Goal: Task Accomplishment & Management: Manage account settings

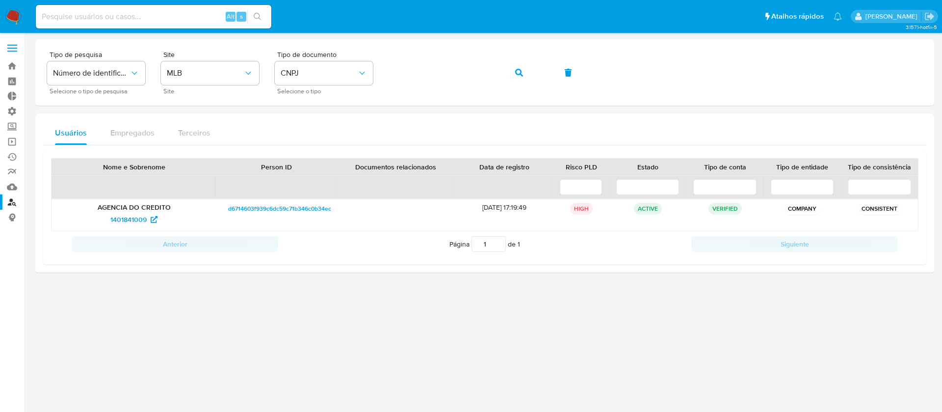
click at [169, 24] on div "Alt s" at bounding box center [154, 17] width 236 height 24
click at [165, 20] on input at bounding box center [154, 16] width 236 height 13
paste input "UfpMdh29BT49VxNYgghLc8FW"
type input "UfpMdh29BT49VxNYgghLc8FW"
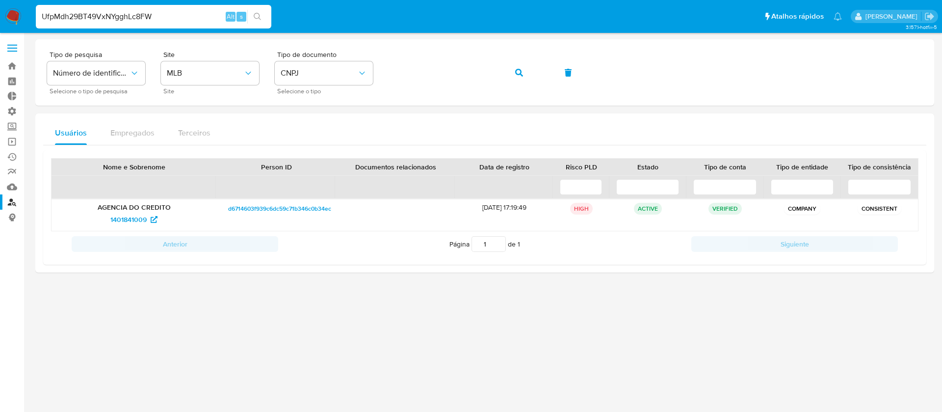
click at [255, 15] on icon "search-icon" at bounding box center [258, 17] width 8 height 8
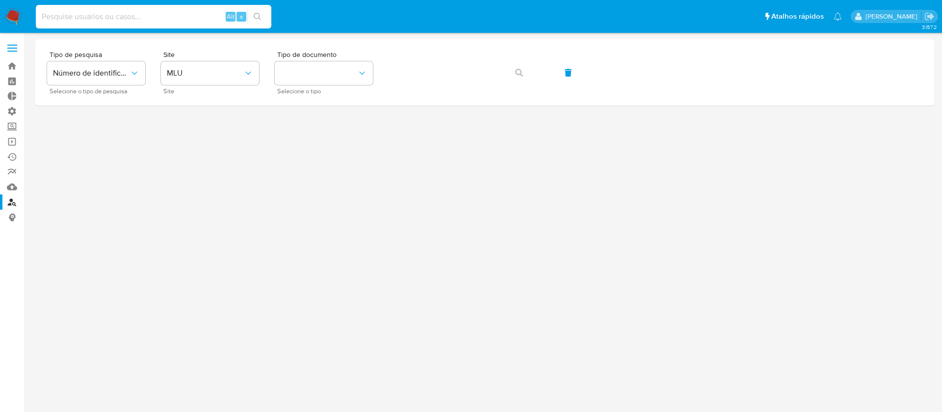
click at [187, 20] on input at bounding box center [154, 16] width 236 height 13
paste input "UfpMdh29BT49VxNYgghLc8FW"
type input "UfpMdh29BT49VxNYgghLc8FW"
click at [261, 13] on icon "search-icon" at bounding box center [258, 17] width 8 height 8
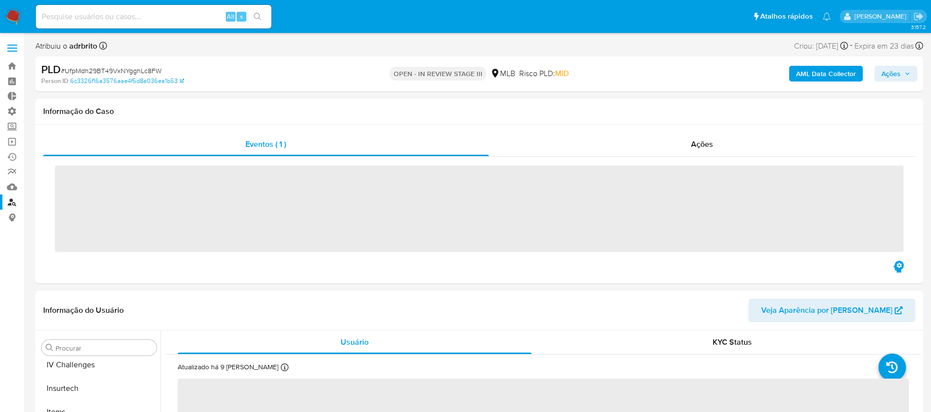
scroll to position [438, 0]
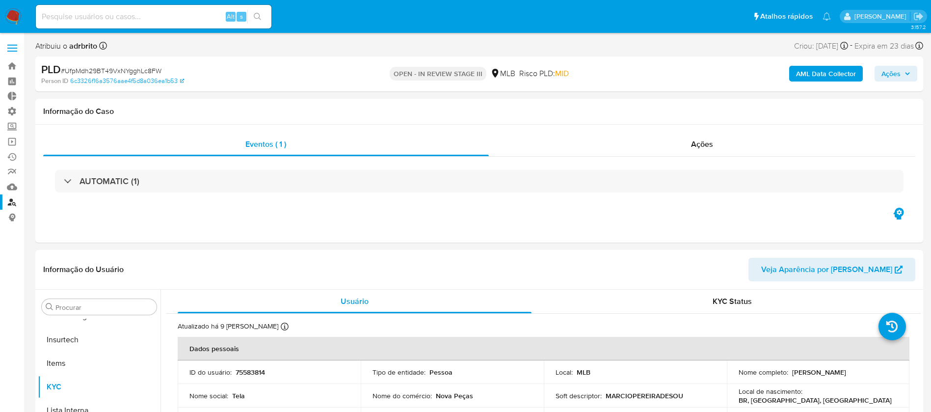
select select "10"
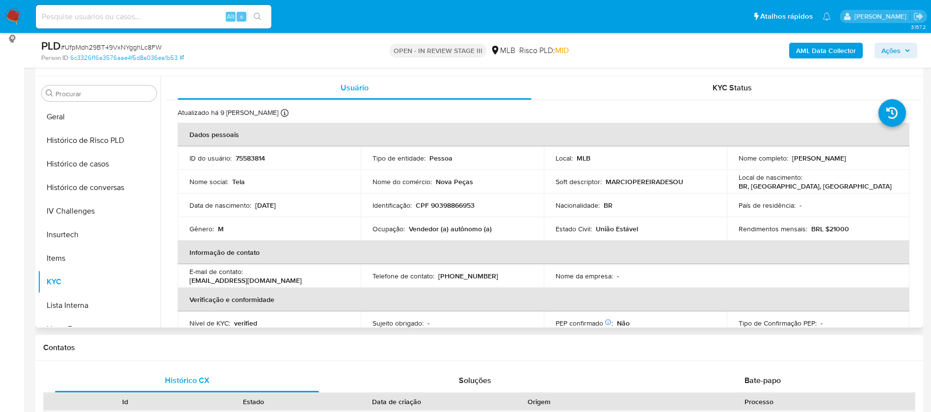
scroll to position [327, 0]
click at [160, 241] on div "Usuário KYC Status Atualizado há 9 dias Criado: 14/03/2020 06:00:33 Atualizado:…" at bounding box center [540, 201] width 760 height 251
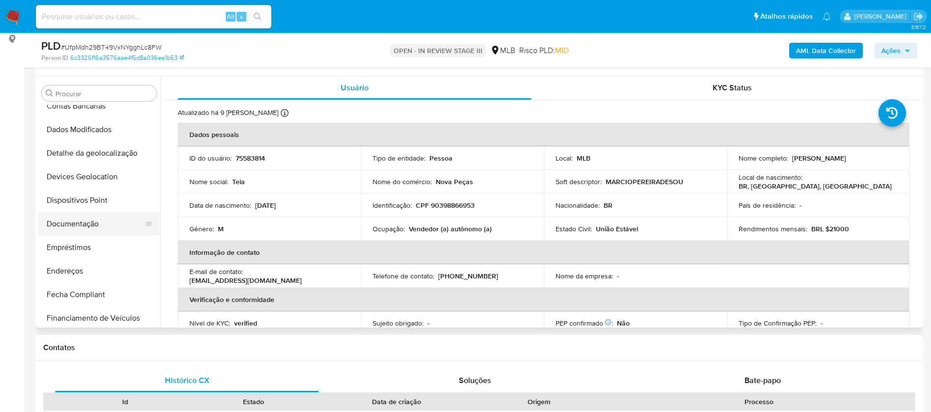
click at [90, 228] on button "Documentação" at bounding box center [95, 224] width 115 height 24
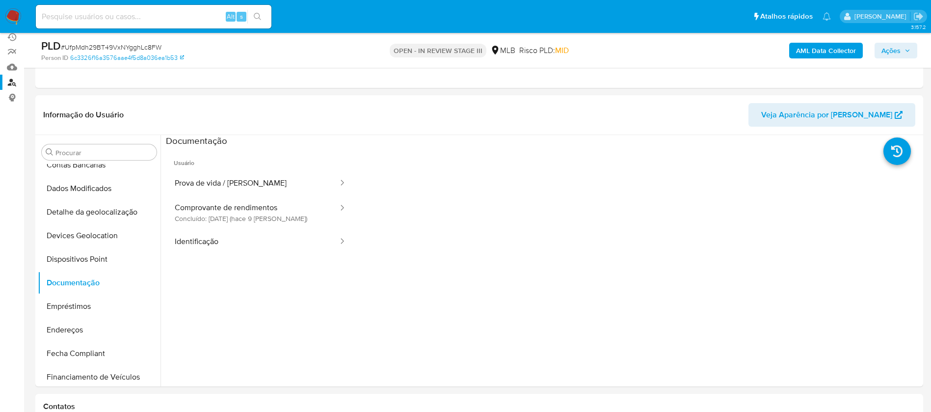
scroll to position [110, 0]
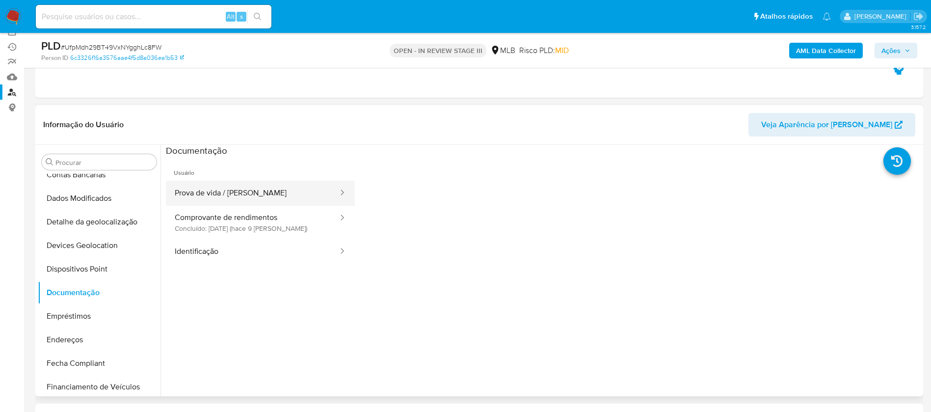
click at [276, 190] on button "Prova de vida / Selfie" at bounding box center [252, 193] width 173 height 25
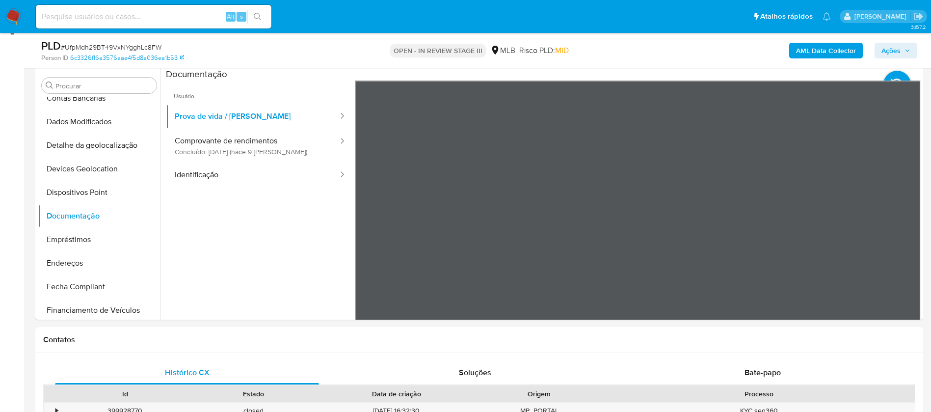
scroll to position [196, 0]
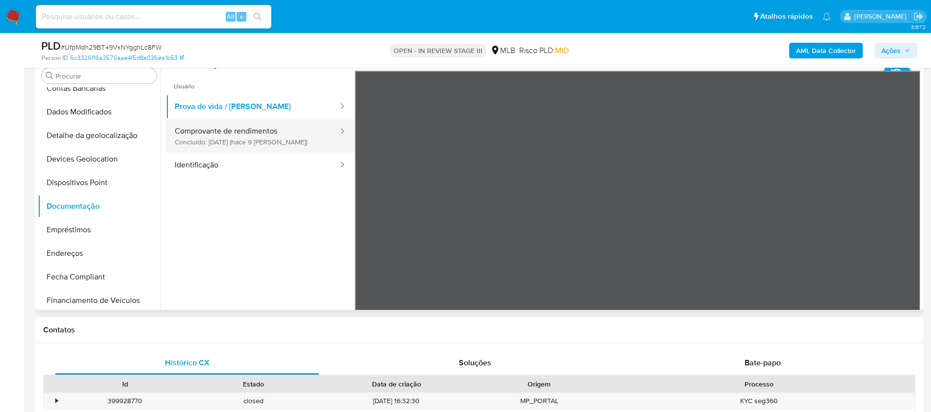
click at [261, 143] on button "Comprovante de rendimentos Concluído: 25/08/2025 (hace 9 días)" at bounding box center [252, 135] width 173 height 33
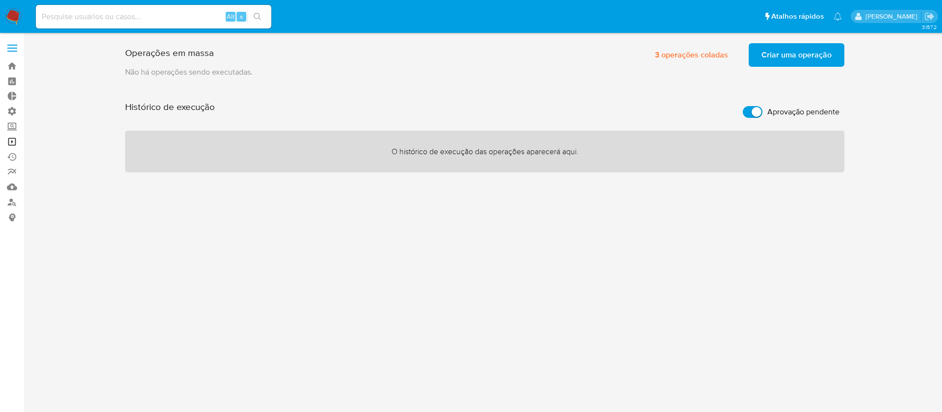
click at [9, 142] on link "Operações em massa" at bounding box center [58, 141] width 117 height 15
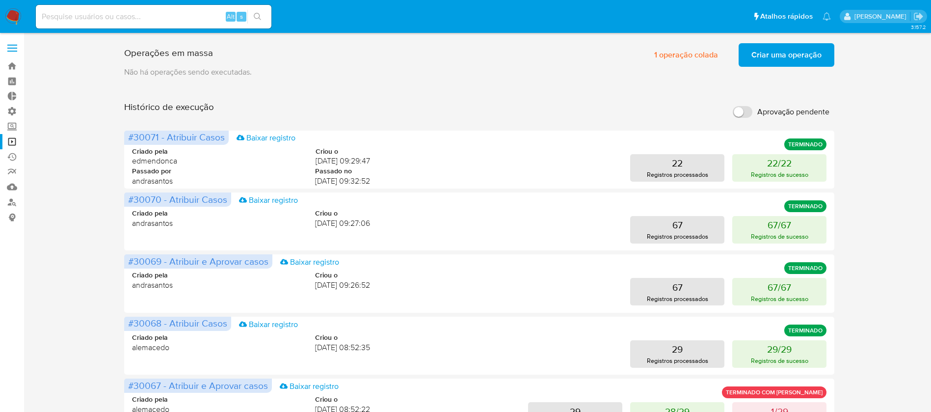
click at [785, 57] on span "Criar uma operação" at bounding box center [786, 55] width 70 height 22
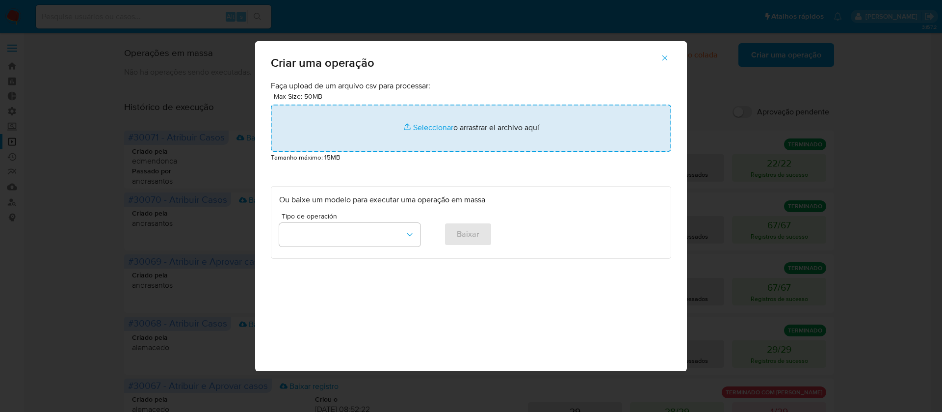
click at [432, 126] on input "file" at bounding box center [471, 128] width 400 height 47
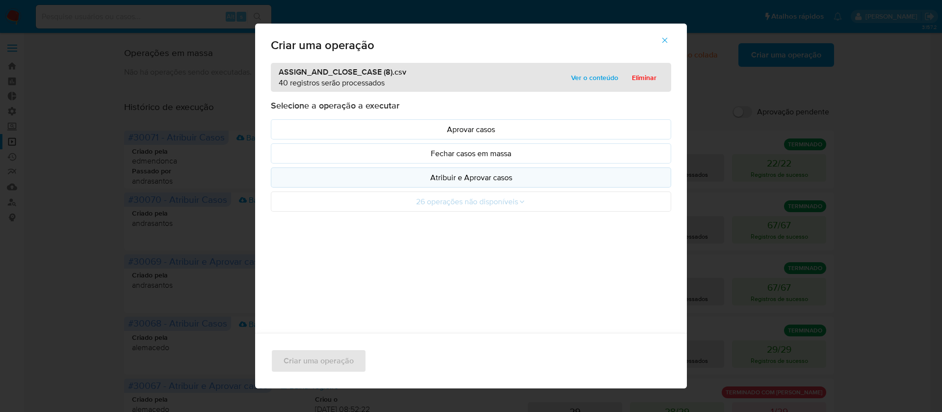
click at [475, 174] on p "Atribuir e Aprovar casos" at bounding box center [471, 177] width 384 height 11
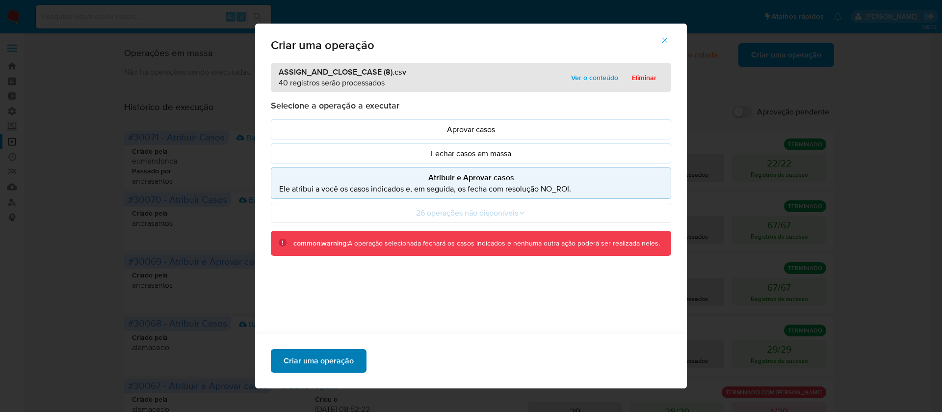
click at [320, 367] on span "Criar uma operação" at bounding box center [319, 361] width 70 height 22
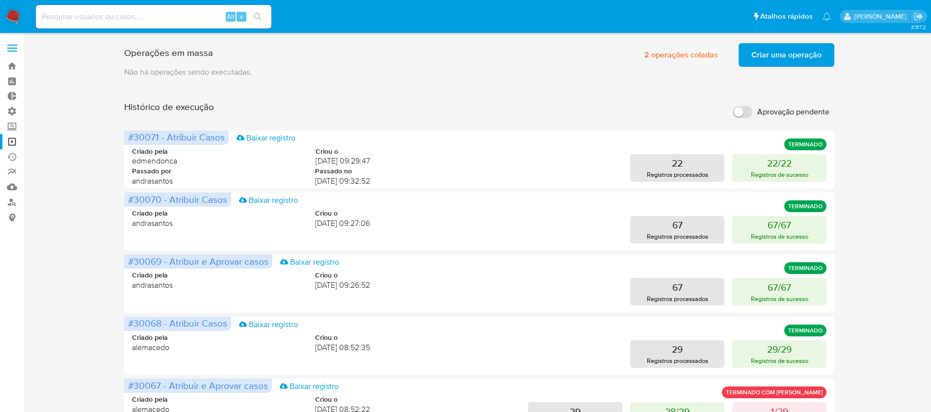
click at [784, 56] on span "Criar uma operação" at bounding box center [786, 55] width 70 height 22
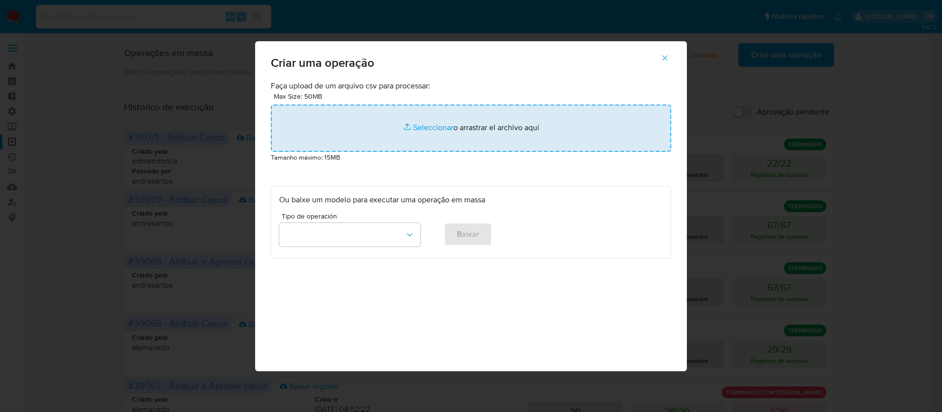
click at [429, 127] on input "file" at bounding box center [471, 128] width 400 height 47
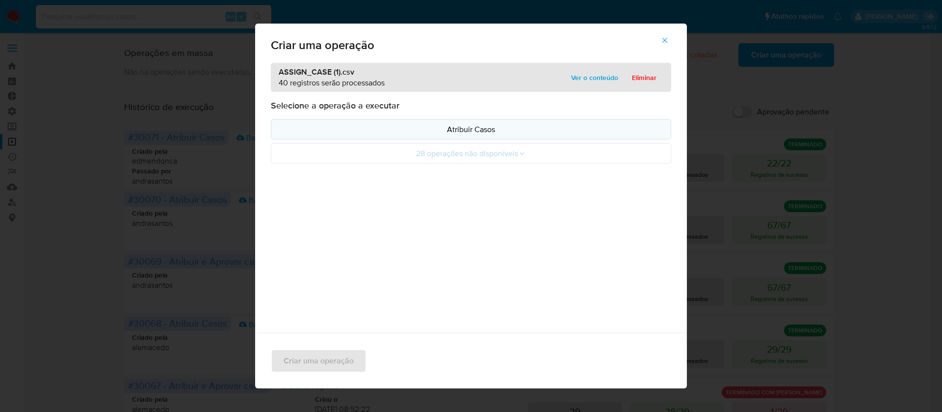
click at [447, 133] on p "Atribuir Casos" at bounding box center [471, 129] width 384 height 11
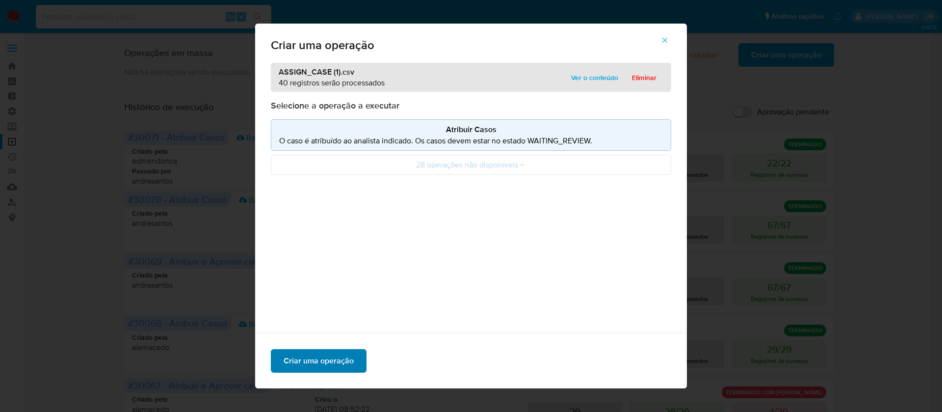
click at [323, 359] on span "Criar uma operação" at bounding box center [319, 361] width 70 height 22
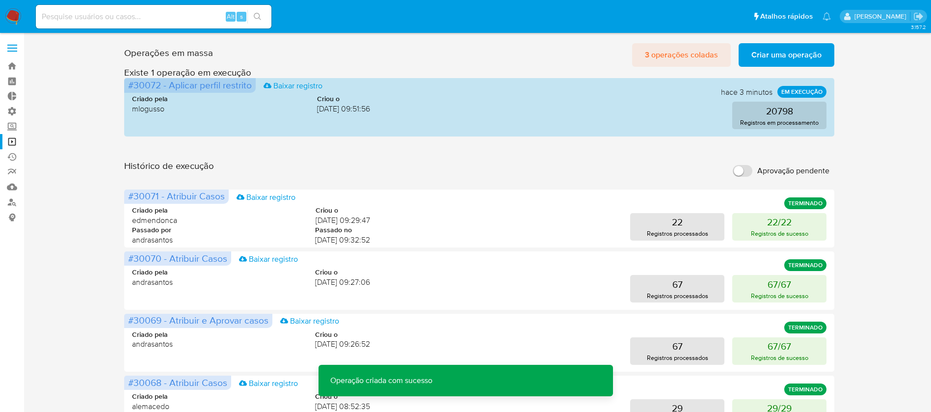
click at [677, 57] on span "3 operações coladas" at bounding box center [681, 55] width 73 height 22
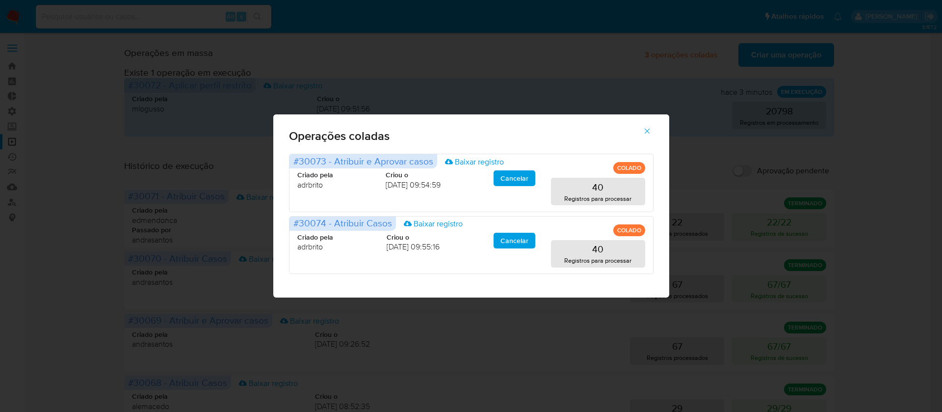
click at [647, 127] on icon "button" at bounding box center [647, 131] width 9 height 9
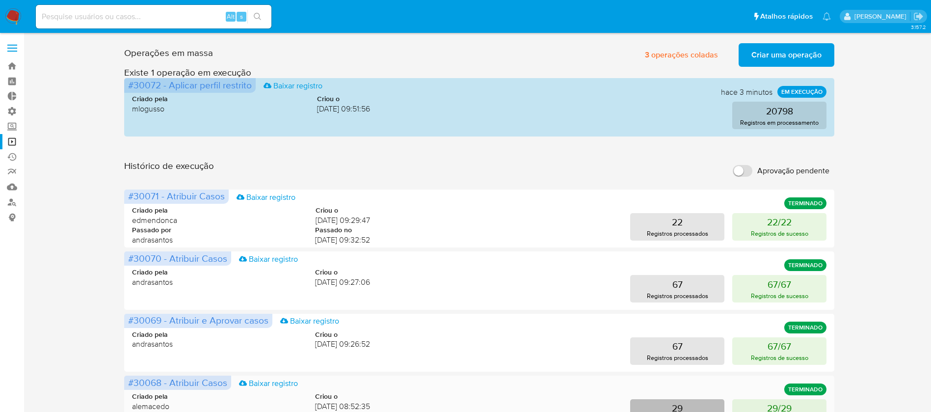
click at [725, 411] on div "29 Registros processados 29/29 Registros de sucesso" at bounding box center [606, 412] width 441 height 27
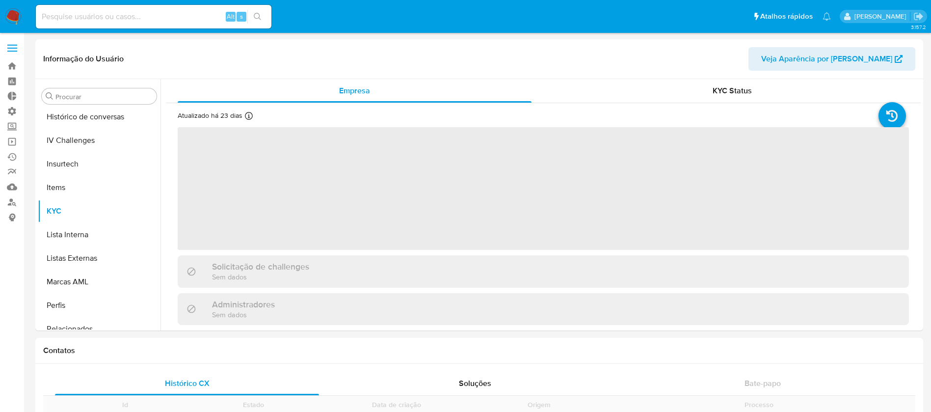
scroll to position [438, 0]
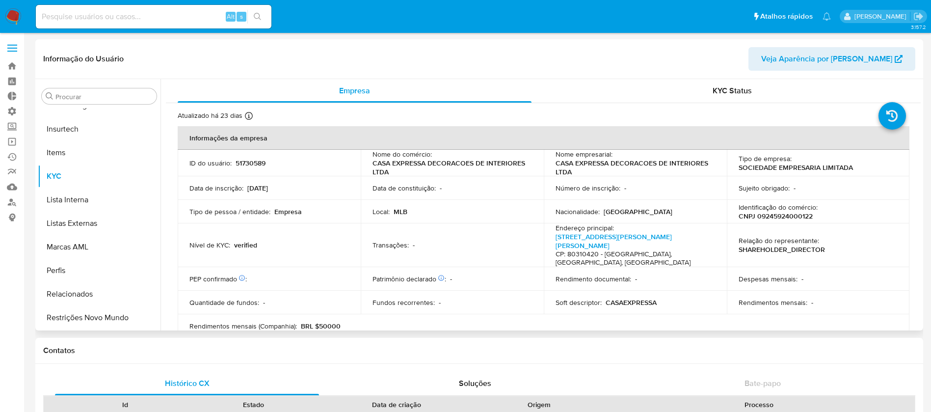
select select "10"
click at [14, 201] on link "Localizador de pessoas" at bounding box center [58, 201] width 117 height 15
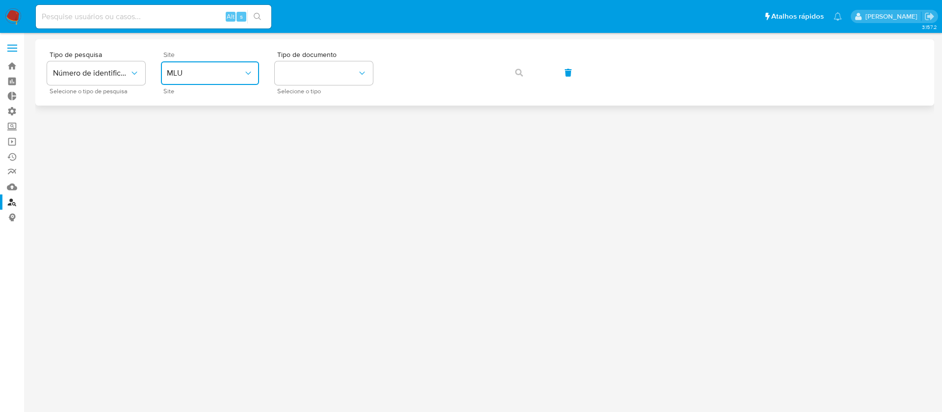
click at [248, 72] on icon "site_id" at bounding box center [248, 73] width 10 height 10
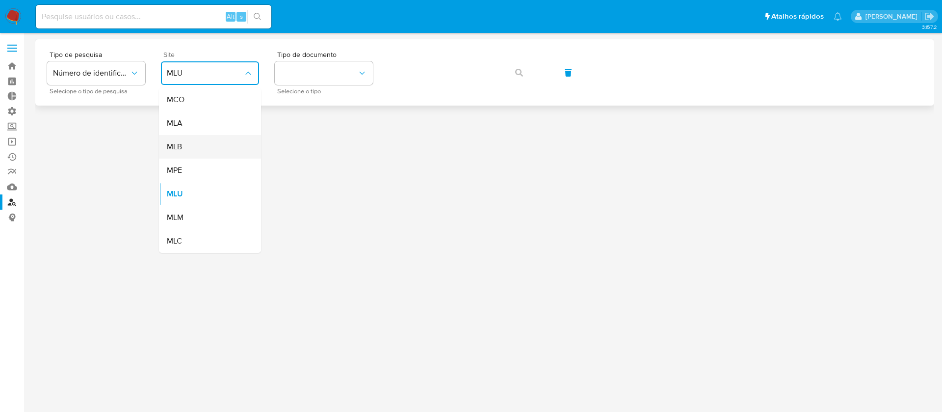
click at [199, 149] on div "MLB" at bounding box center [207, 147] width 80 height 24
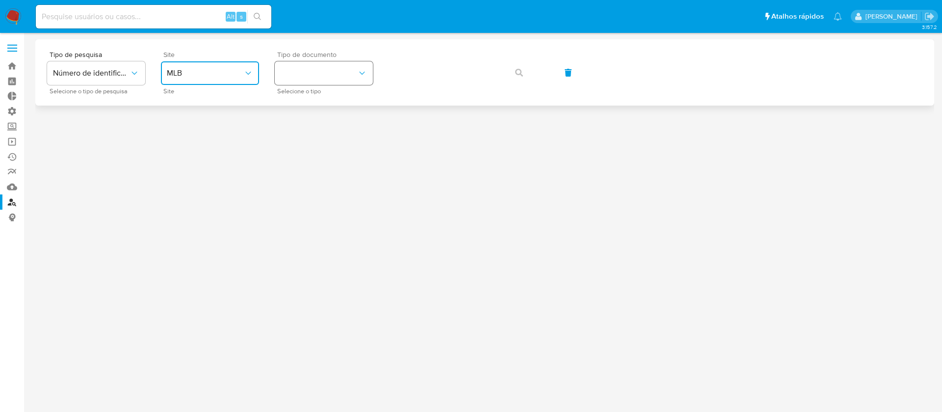
click at [349, 74] on button "identificationType" at bounding box center [324, 73] width 98 height 24
click at [325, 107] on div "CNPJ CNPJ" at bounding box center [321, 104] width 80 height 33
click at [519, 66] on span "button" at bounding box center [519, 73] width 8 height 22
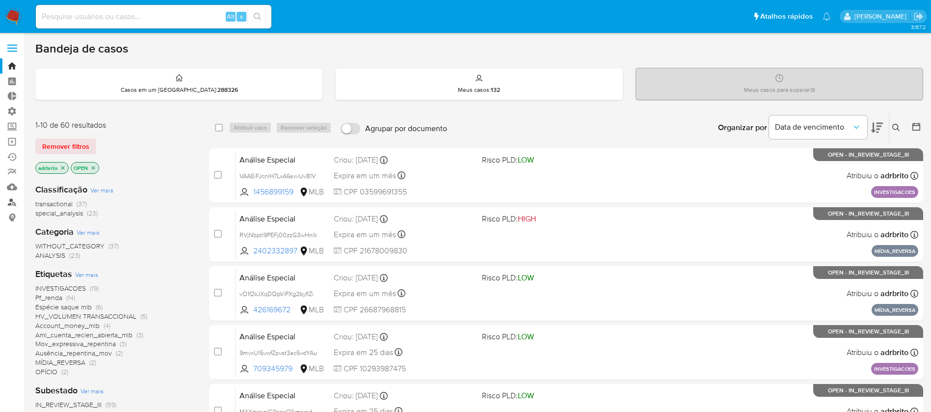
click at [12, 204] on link "Localizador de pessoas" at bounding box center [58, 201] width 117 height 15
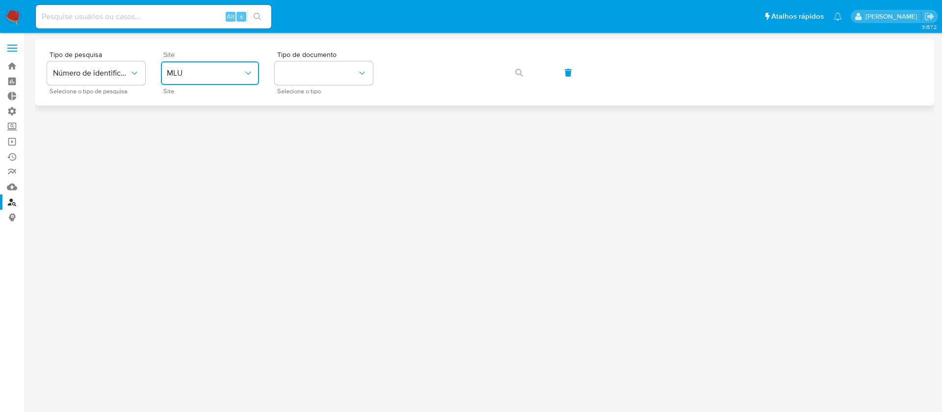
click at [241, 71] on span "MLU" at bounding box center [205, 73] width 77 height 10
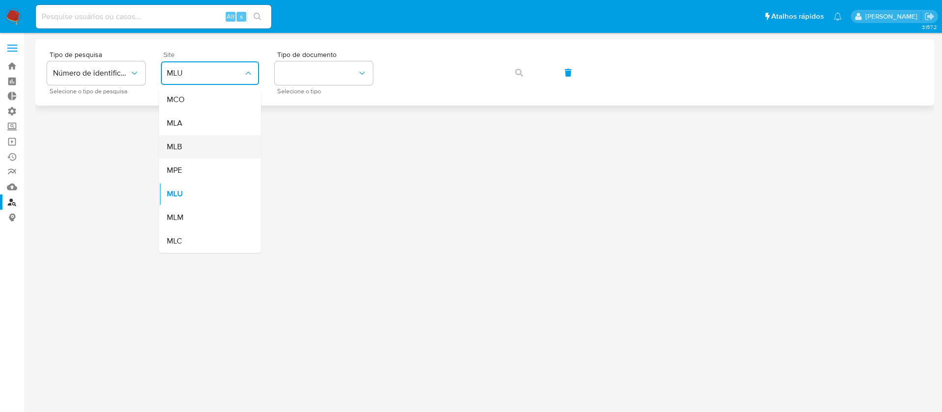
click at [197, 150] on div "MLB" at bounding box center [207, 147] width 80 height 24
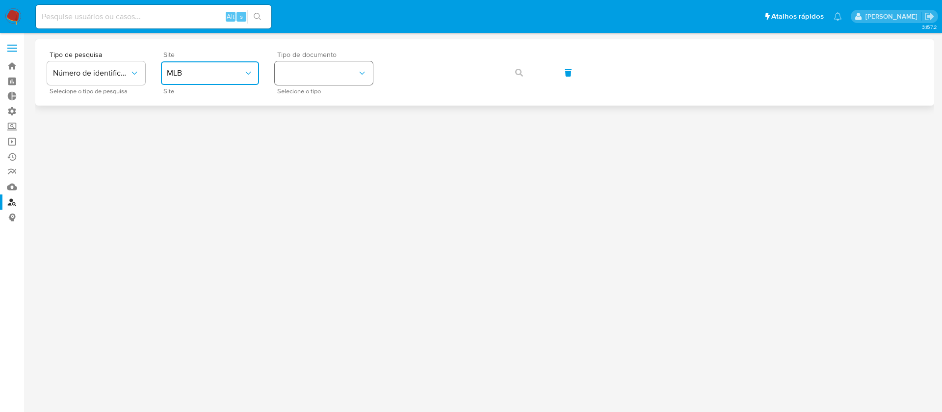
click at [360, 76] on icon "identificationType" at bounding box center [362, 73] width 10 height 10
click at [336, 102] on div "CNPJ CNPJ" at bounding box center [321, 104] width 80 height 33
click at [520, 69] on icon "button" at bounding box center [519, 73] width 8 height 8
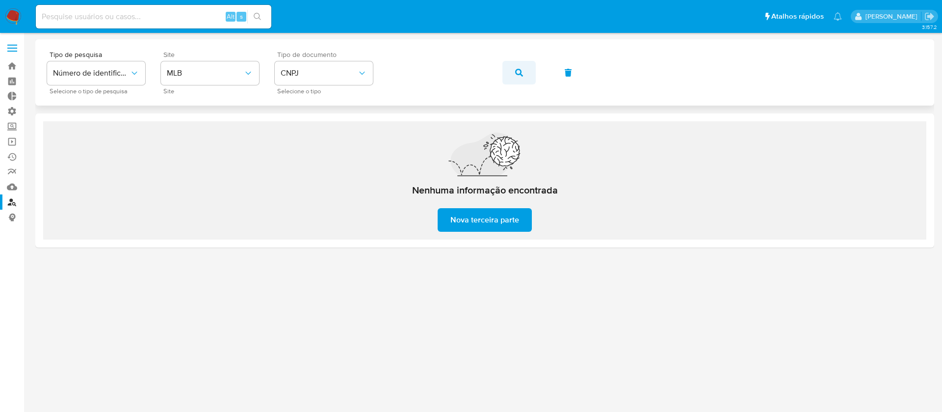
click at [522, 69] on icon "button" at bounding box center [519, 73] width 8 height 8
click at [522, 68] on div "Tipo de pesquisa Número de identificação Selecione o tipo de pesquisa Site MLB …" at bounding box center [484, 72] width 875 height 43
click at [521, 77] on span "button" at bounding box center [519, 73] width 8 height 22
click at [486, 222] on span "Nova terceira parte" at bounding box center [484, 220] width 69 height 22
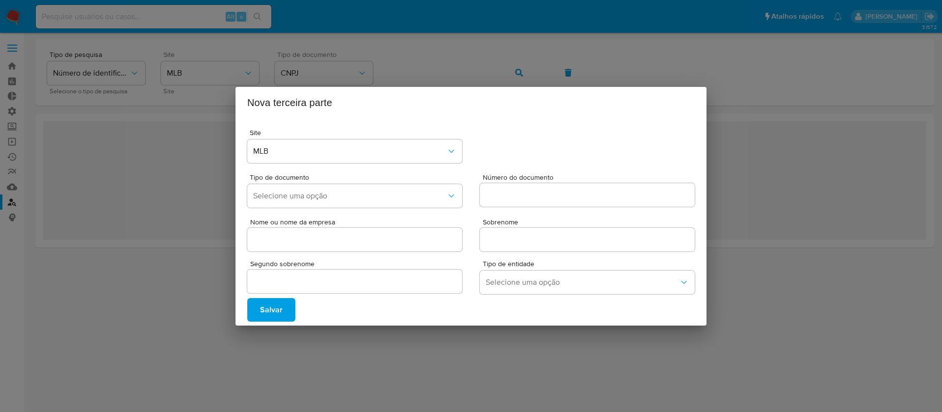
click at [751, 100] on div "Nova terceira parte Site MLB Tipo de documento Selecione uma opção Número do do…" at bounding box center [471, 206] width 942 height 412
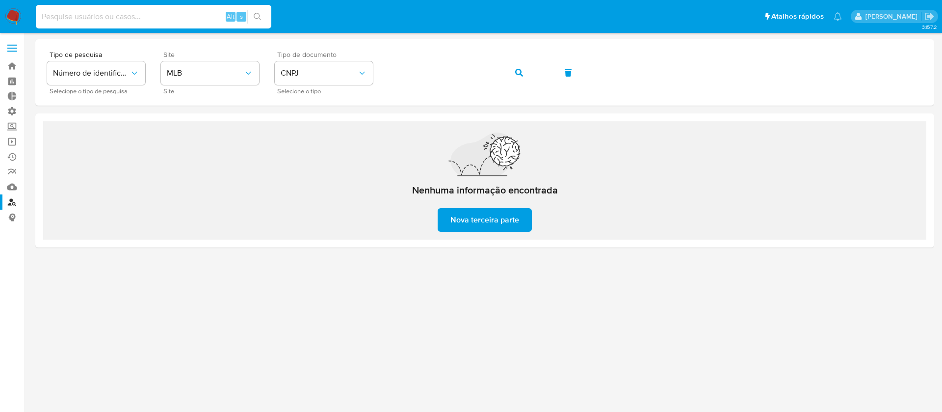
click at [152, 18] on input at bounding box center [154, 16] width 236 height 13
paste input "Ei7Id4CHn2aFszV25C9Xg9wt"
type input "Ei7Id4CHn2aFszV25C9Xg9wt"
click at [255, 18] on icon "search-icon" at bounding box center [257, 16] width 7 height 7
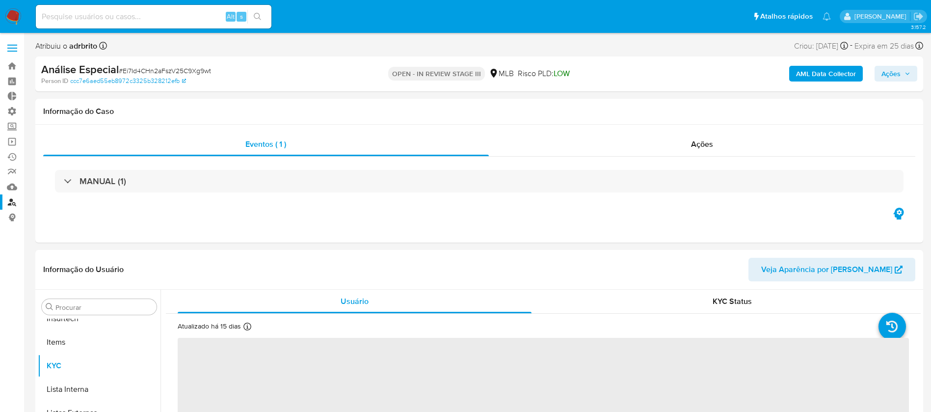
scroll to position [462, 0]
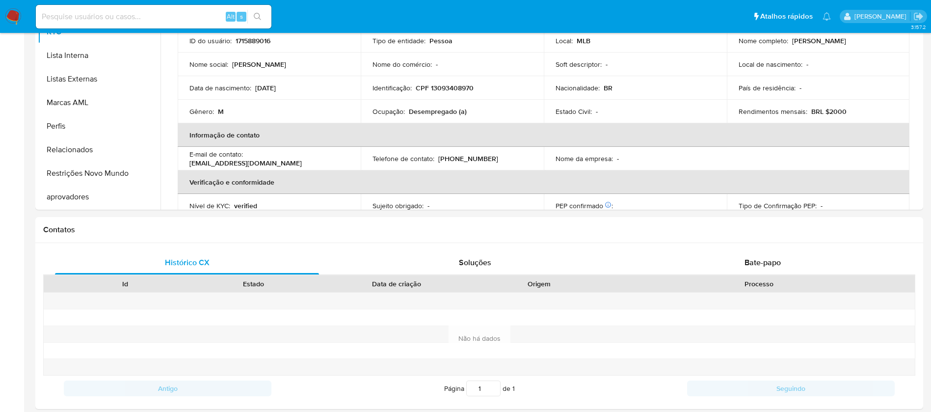
select select "10"
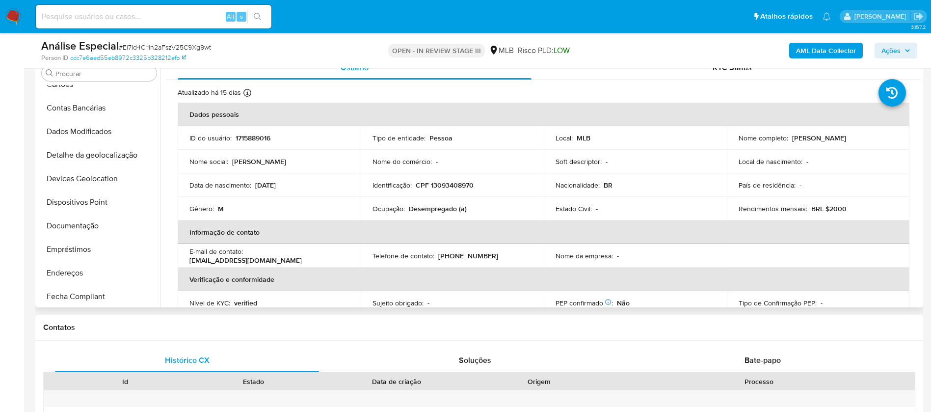
scroll to position [71, 0]
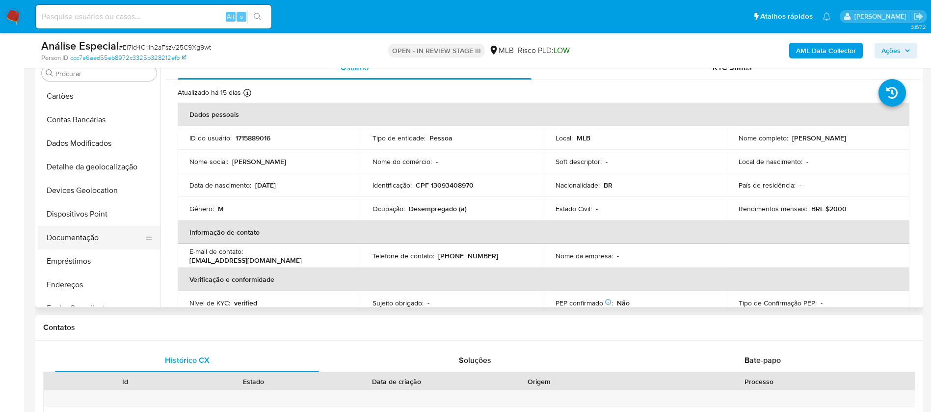
click at [83, 235] on button "Documentação" at bounding box center [95, 238] width 115 height 24
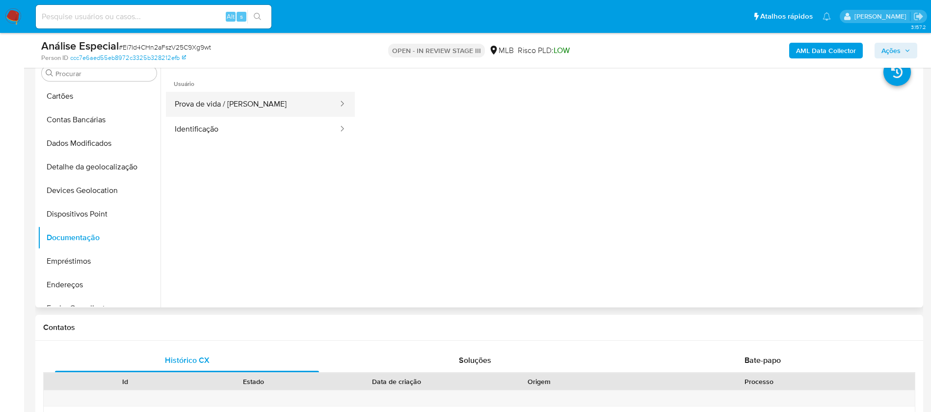
click at [296, 110] on button "Prova de vida / Selfie" at bounding box center [252, 104] width 173 height 25
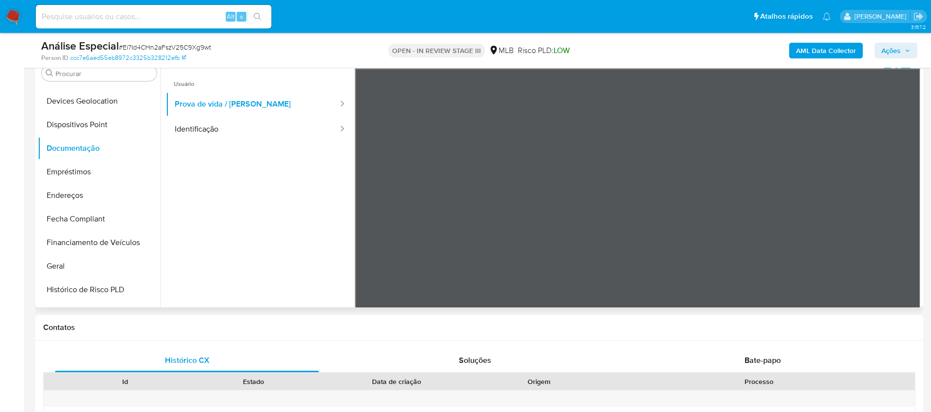
scroll to position [173, 0]
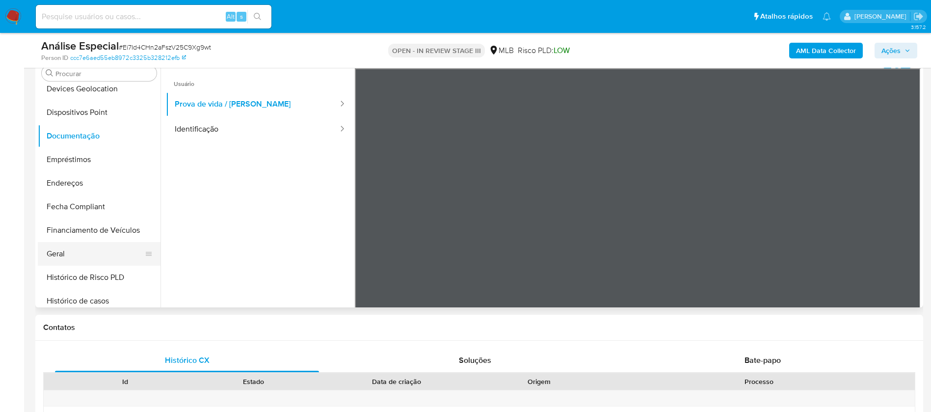
click at [79, 249] on button "Geral" at bounding box center [95, 254] width 115 height 24
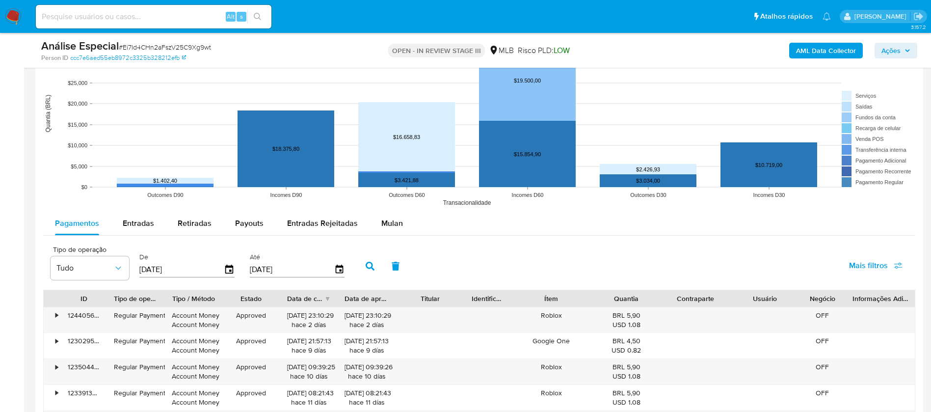
scroll to position [923, 0]
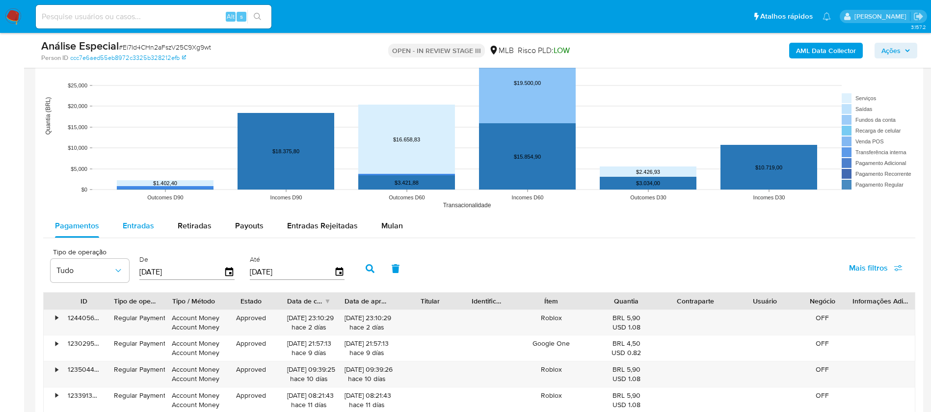
click at [148, 224] on span "Entradas" at bounding box center [138, 225] width 31 height 11
select select "10"
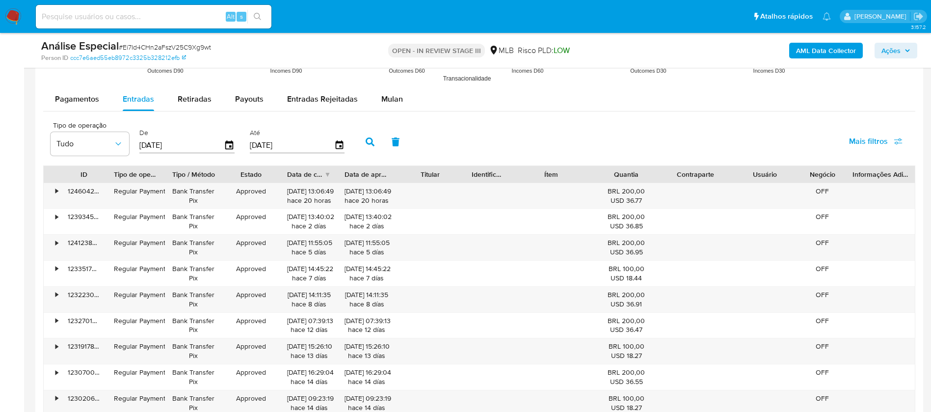
scroll to position [1121, 0]
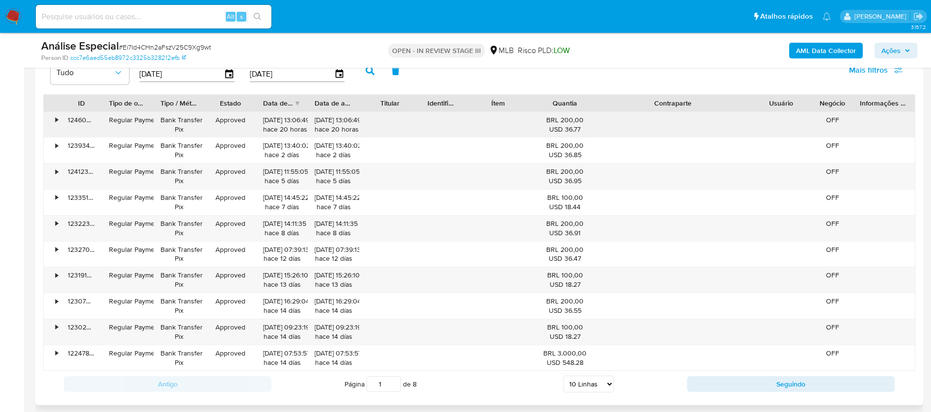
drag, startPoint x: 735, startPoint y: 106, endPoint x: 820, endPoint y: 112, distance: 85.7
click at [820, 112] on div "ID Tipo de operação Tipo / Método Estado Data de criação Data de aprovação Titu…" at bounding box center [479, 232] width 872 height 277
click at [57, 123] on div "•" at bounding box center [56, 119] width 2 height 9
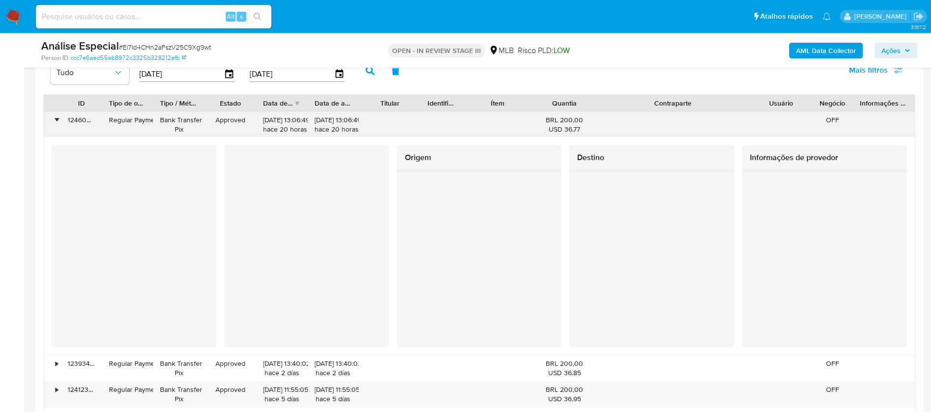
click at [57, 123] on div "•" at bounding box center [56, 119] width 2 height 9
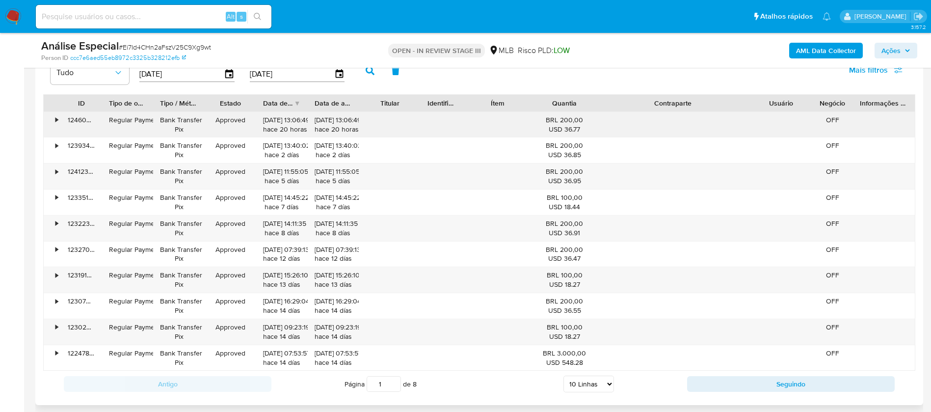
click at [57, 123] on div "•" at bounding box center [56, 119] width 2 height 9
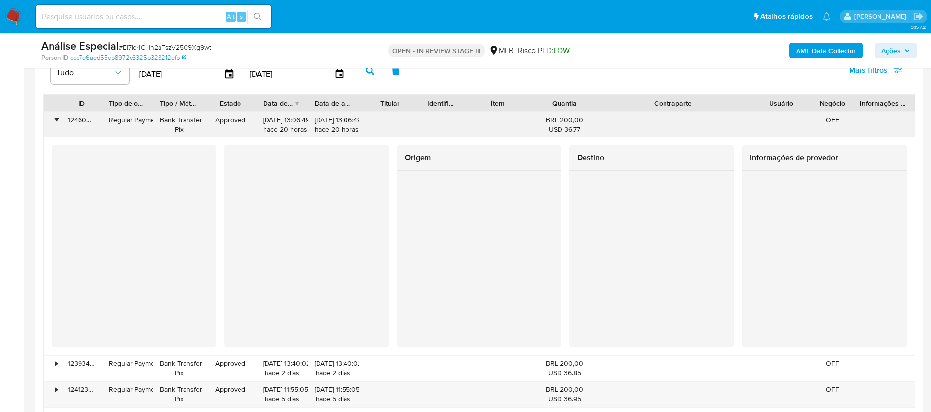
click at [57, 123] on div "•" at bounding box center [56, 119] width 2 height 9
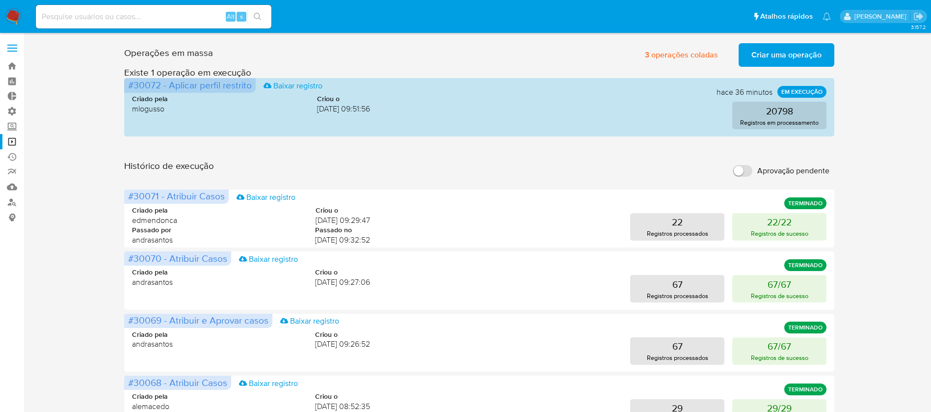
click at [145, 26] on div "Alt s" at bounding box center [154, 17] width 236 height 24
click at [137, 14] on input at bounding box center [154, 16] width 236 height 13
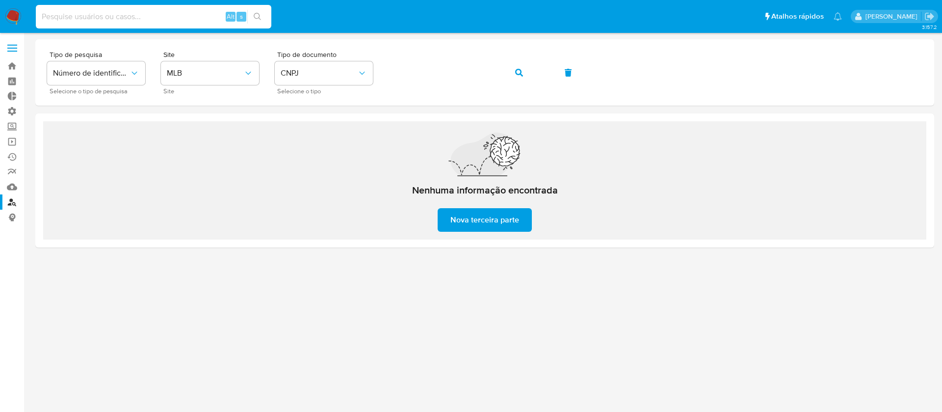
click at [123, 16] on input at bounding box center [154, 16] width 236 height 13
paste input "===============================================================================…"
type input "===============================================================================…"
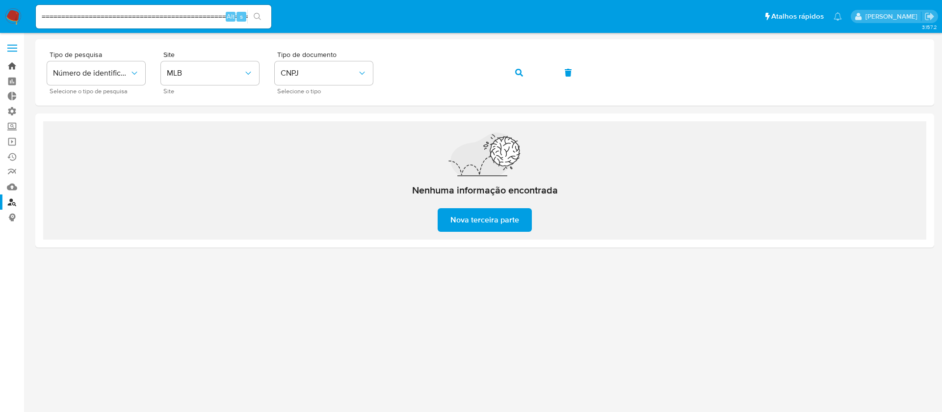
click at [17, 61] on link "Bandeja" at bounding box center [58, 65] width 117 height 15
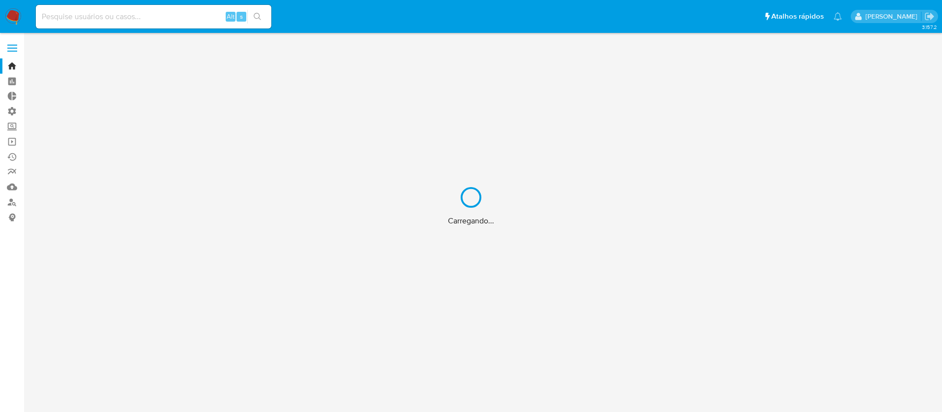
click at [88, 15] on div "Carregando..." at bounding box center [471, 206] width 942 height 412
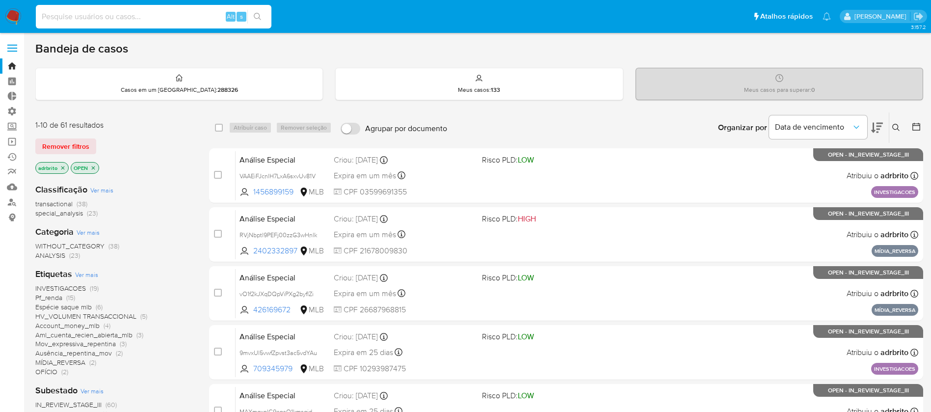
click at [93, 21] on input at bounding box center [154, 16] width 236 height 13
paste input "jPKNekF5KAnjQCqIPYT5ZpnV"
type input "jPKNekF5KAnjQCqIPYT5ZpnV"
click at [257, 10] on button "search-icon" at bounding box center [257, 17] width 20 height 14
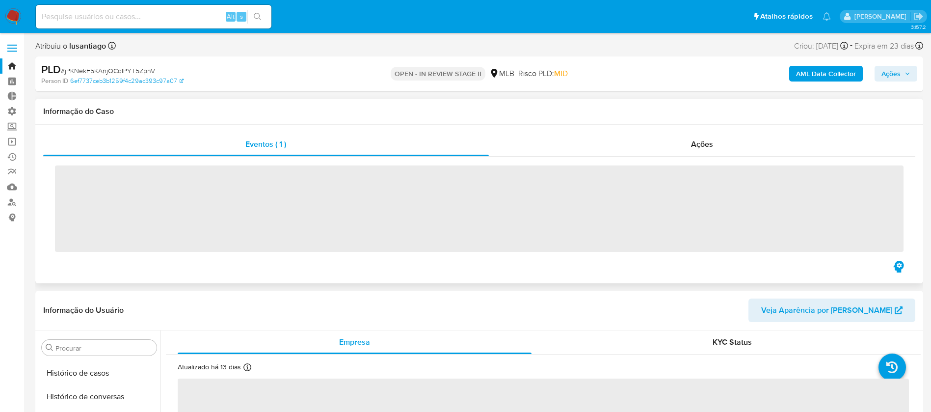
scroll to position [438, 0]
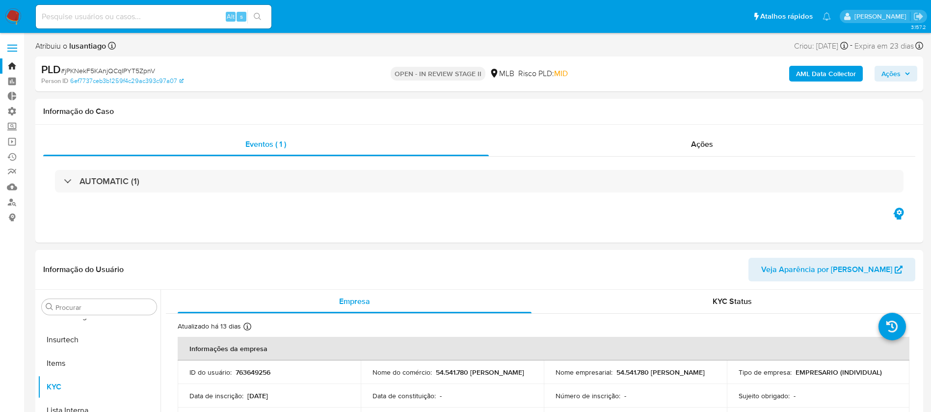
select select "10"
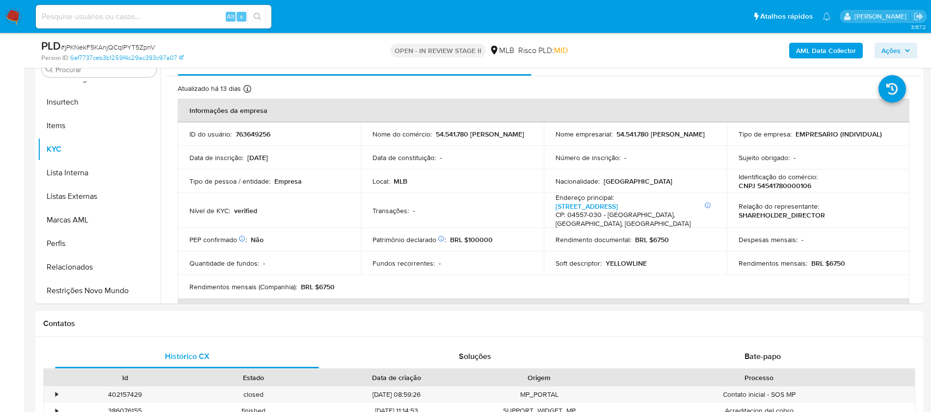
scroll to position [199, 0]
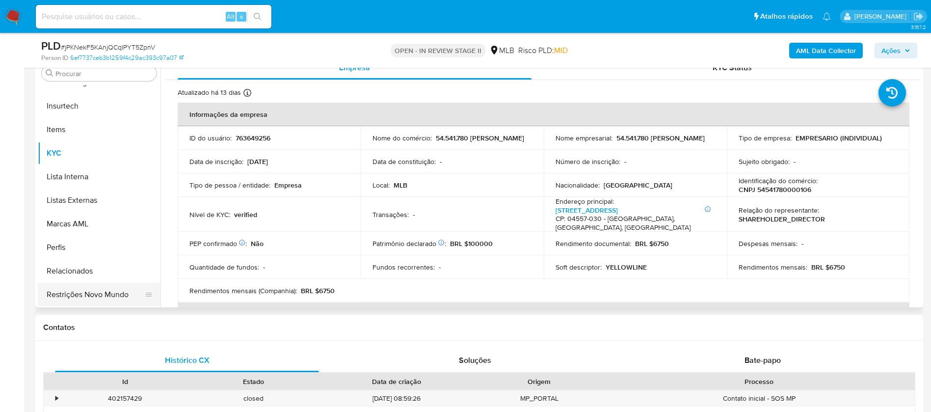
click at [113, 292] on button "Restrições Novo Mundo" at bounding box center [95, 295] width 115 height 24
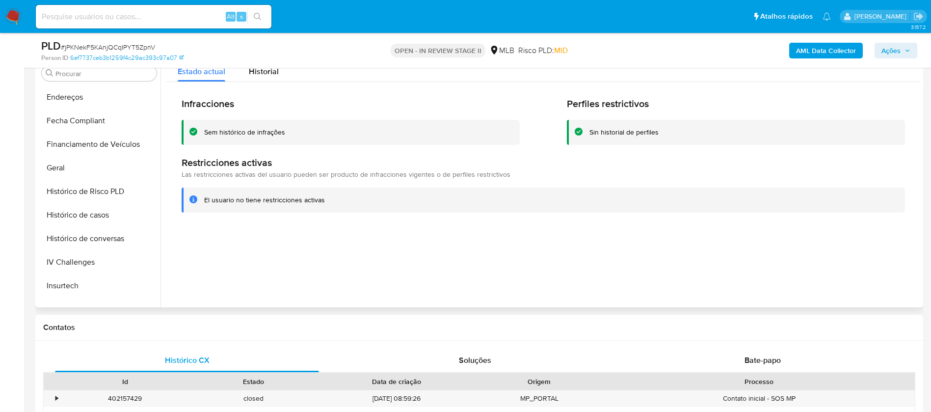
scroll to position [267, 0]
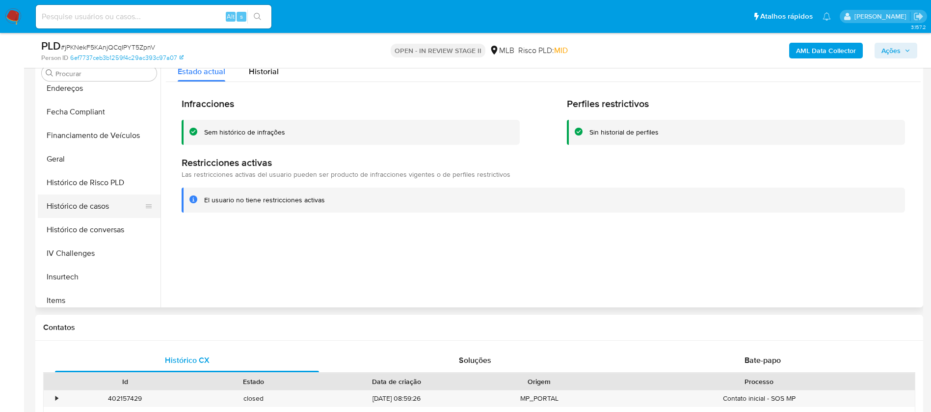
click at [98, 208] on button "Histórico de casos" at bounding box center [95, 206] width 115 height 24
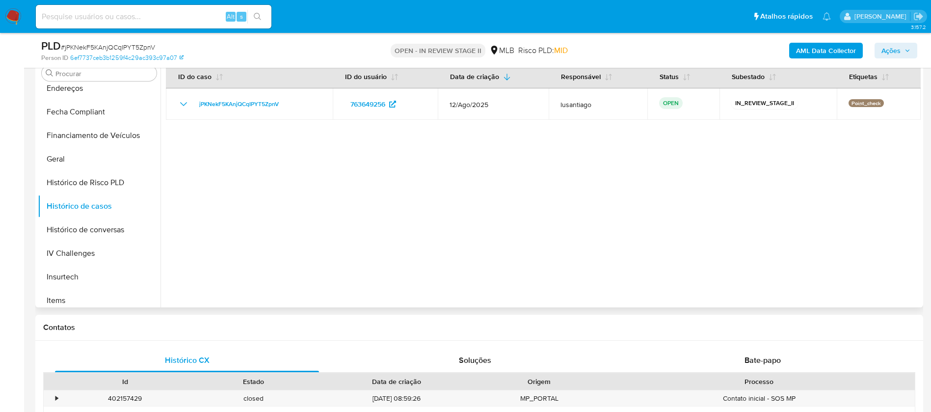
drag, startPoint x: 162, startPoint y: 199, endPoint x: 162, endPoint y: 152, distance: 46.6
click at [162, 152] on div at bounding box center [540, 181] width 760 height 251
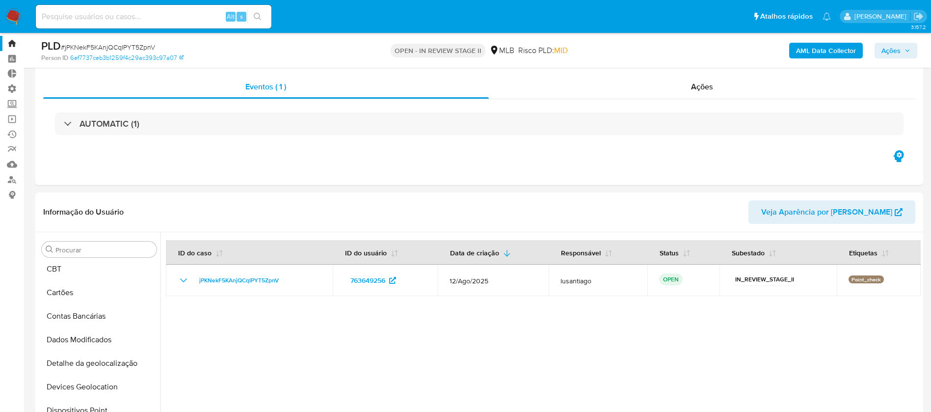
scroll to position [0, 0]
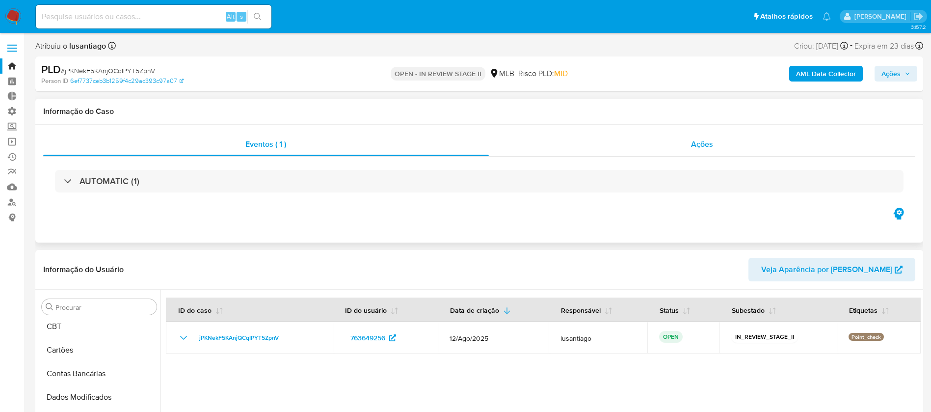
click at [702, 138] on span "Ações" at bounding box center [702, 143] width 22 height 11
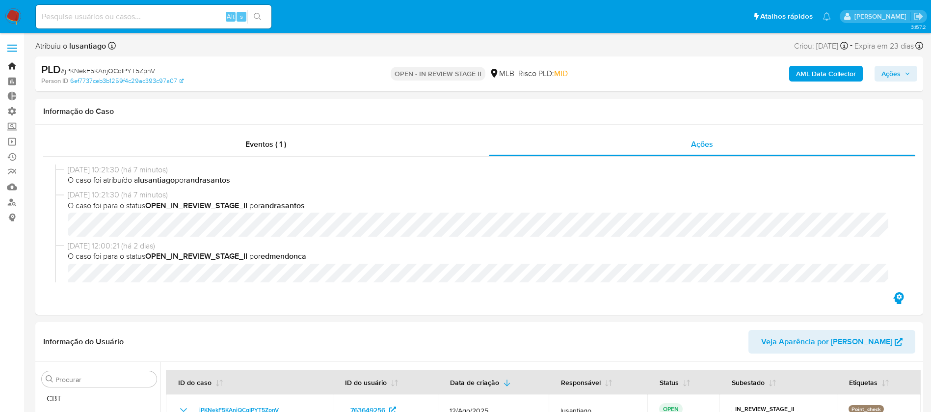
click at [11, 65] on link "Bandeja" at bounding box center [58, 65] width 117 height 15
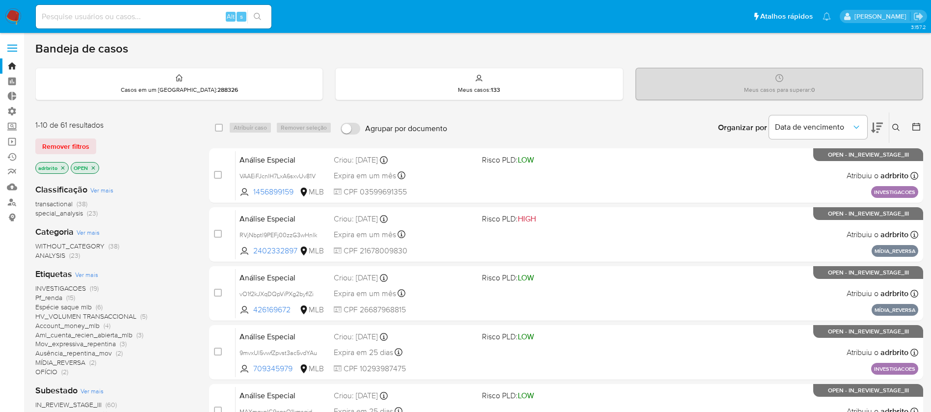
click at [898, 124] on icon at bounding box center [896, 128] width 8 height 8
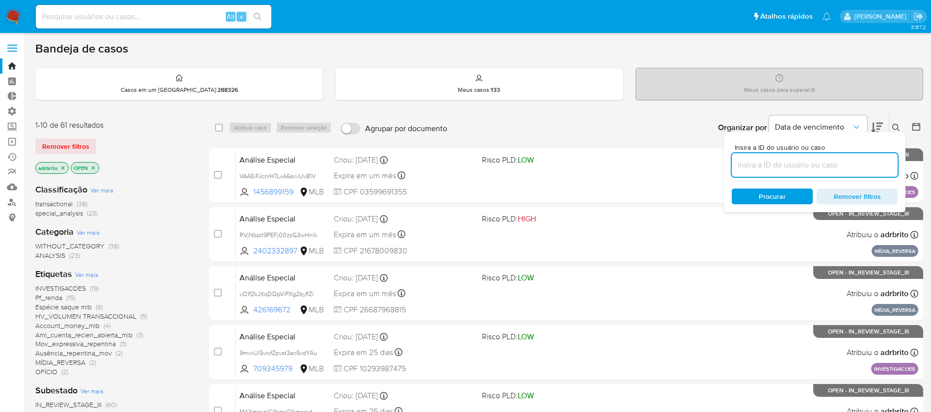
click at [773, 169] on input at bounding box center [815, 164] width 166 height 13
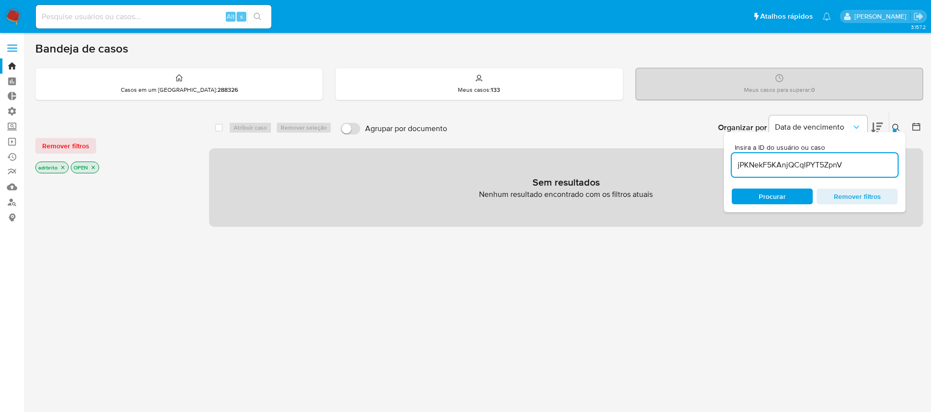
click at [62, 165] on icon "close-filter" at bounding box center [63, 167] width 6 height 6
click at [896, 127] on icon at bounding box center [896, 128] width 8 height 8
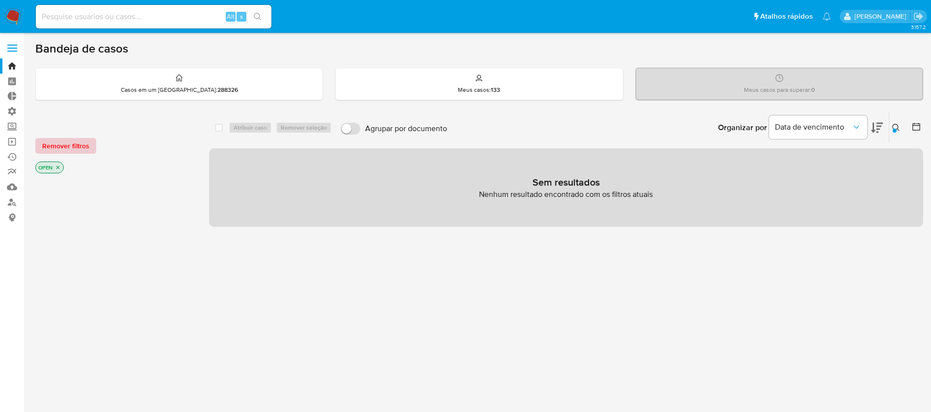
click at [51, 148] on span "Remover filtros" at bounding box center [65, 146] width 47 height 14
click at [893, 130] on div at bounding box center [895, 131] width 4 height 4
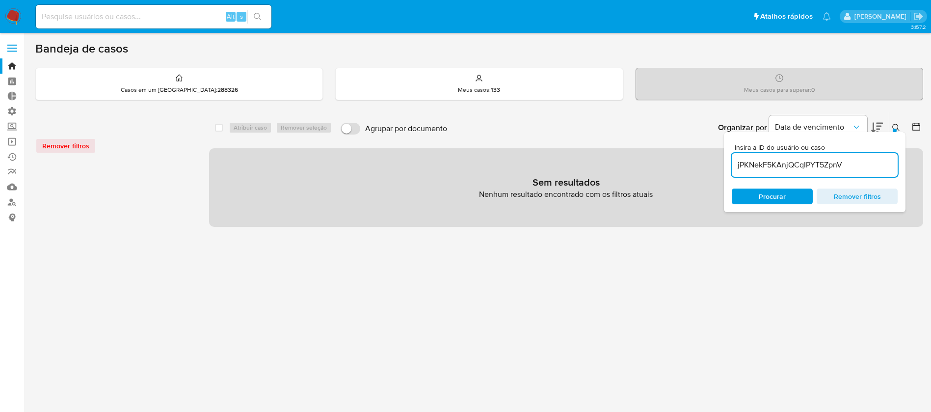
click at [893, 130] on div at bounding box center [895, 131] width 4 height 4
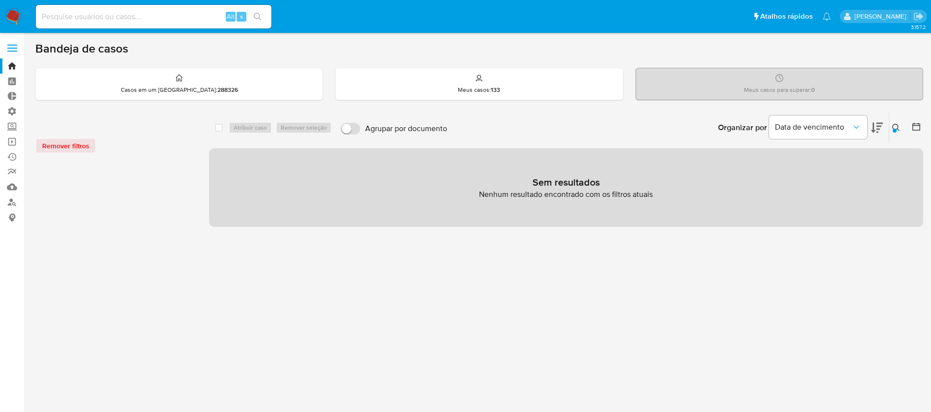
click at [897, 125] on icon at bounding box center [896, 128] width 8 height 8
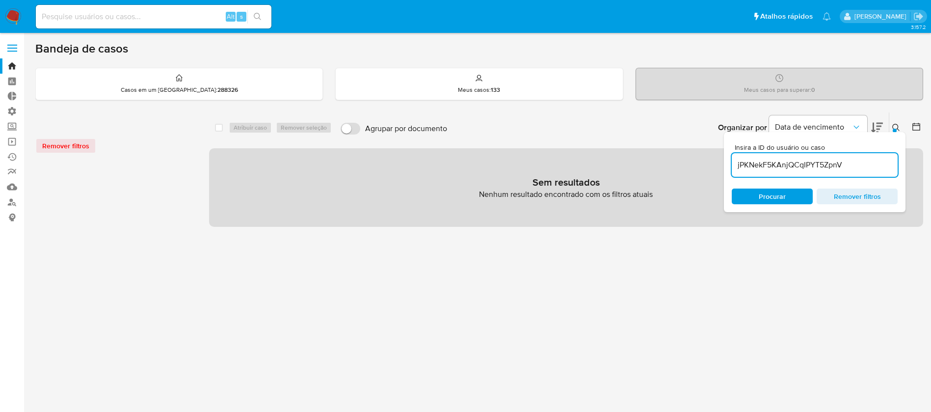
click at [862, 165] on input "jPKNekF5KAnjQCqIPYT5ZpnV" at bounding box center [815, 164] width 166 height 13
type input "jPKNekF5KAnjQCqIPYT5ZpnV"
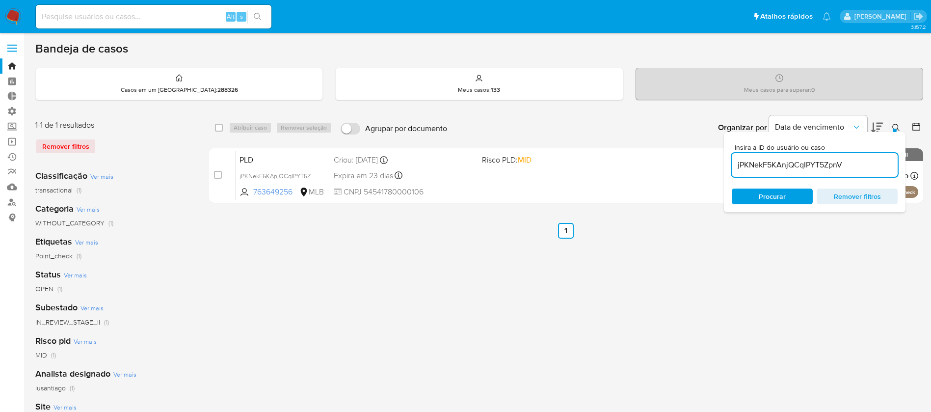
click at [637, 278] on div "select-all-cases-checkbox Atribuir caso Remover seleção Agrupar por documento O…" at bounding box center [566, 327] width 714 height 431
click at [896, 125] on icon at bounding box center [896, 128] width 8 height 8
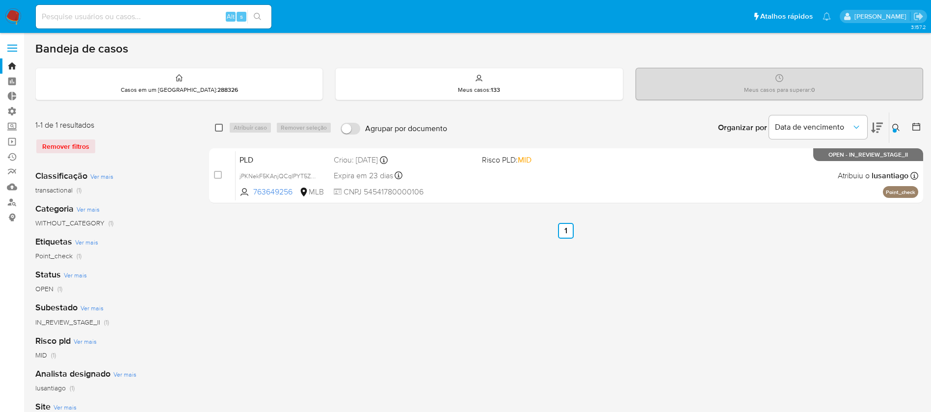
click at [222, 128] on input "checkbox" at bounding box center [219, 128] width 8 height 8
checkbox input "true"
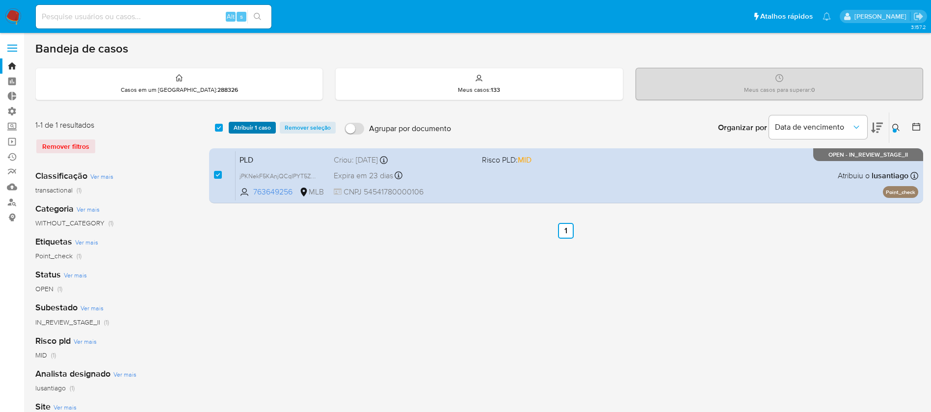
click at [247, 129] on span "Atribuir 1 caso" at bounding box center [252, 128] width 37 height 10
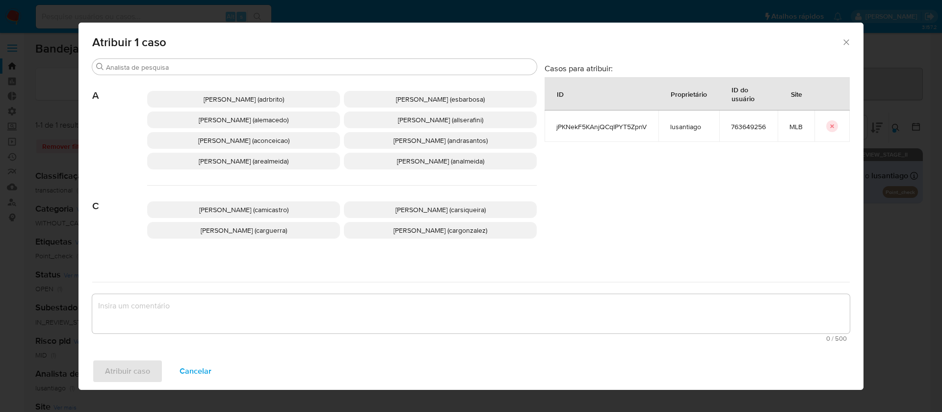
click at [228, 102] on span "Adriano Azeredo Brito (adrbrito)" at bounding box center [244, 99] width 80 height 10
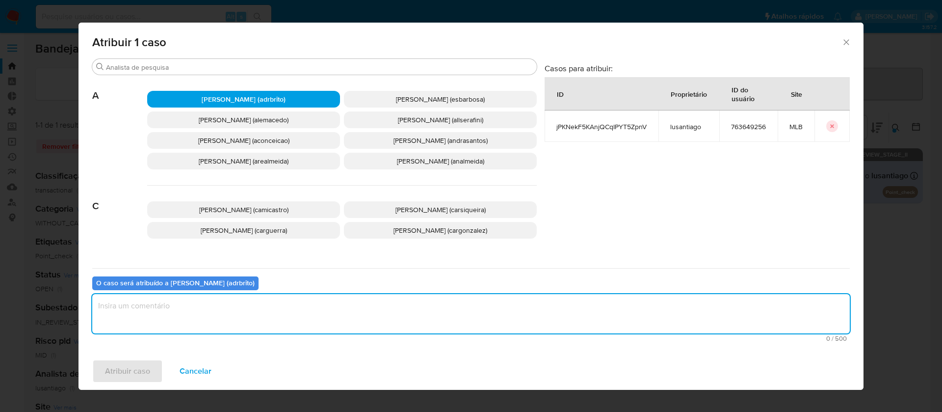
click at [215, 312] on textarea "assign-modal" at bounding box center [471, 313] width 758 height 39
type textarea "ok"
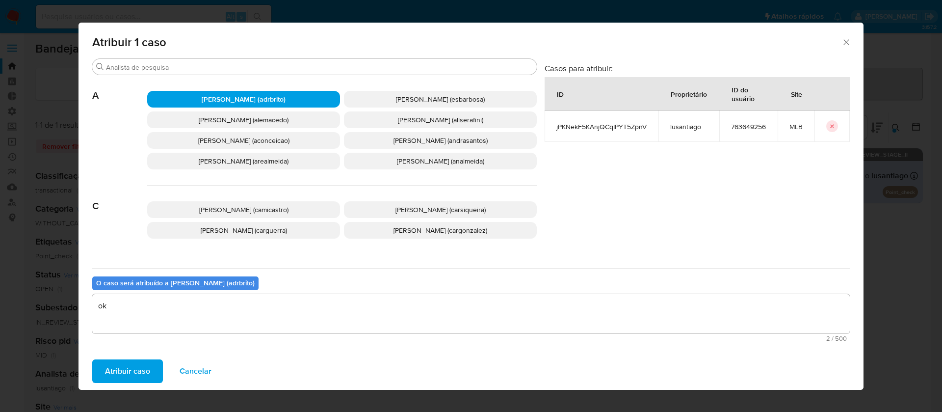
click at [139, 362] on span "Atribuir caso" at bounding box center [127, 371] width 45 height 22
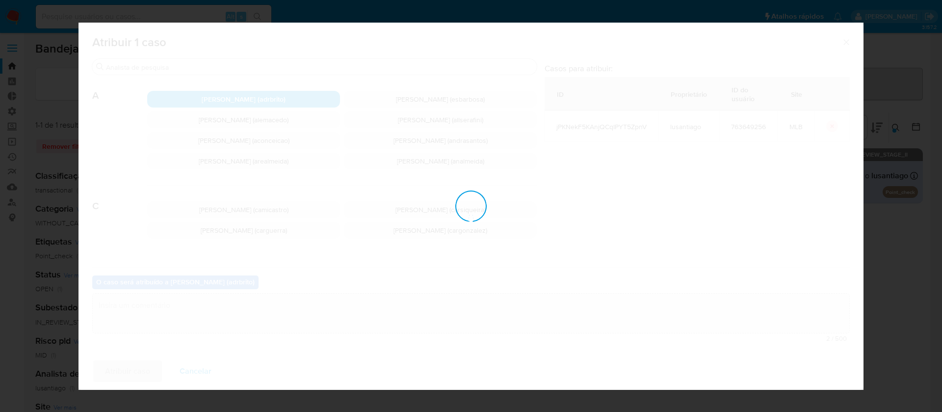
checkbox input "false"
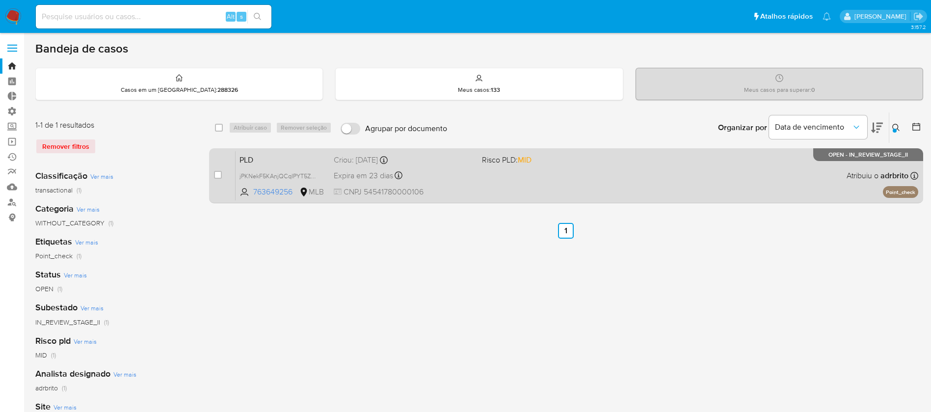
click at [610, 174] on div "PLD jPKNekF5KAnjQCqIPYT5ZpnV 763649256 MLB Risco PLD: MID Criou: 12/08/2025 Cri…" at bounding box center [577, 176] width 683 height 50
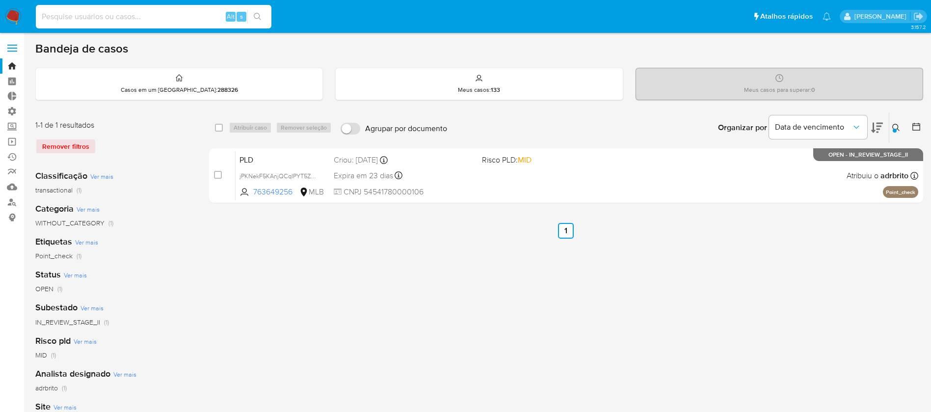
click at [89, 16] on input at bounding box center [154, 16] width 236 height 13
paste input "657179866"
type input "657179866"
click at [256, 14] on icon "search-icon" at bounding box center [258, 17] width 8 height 8
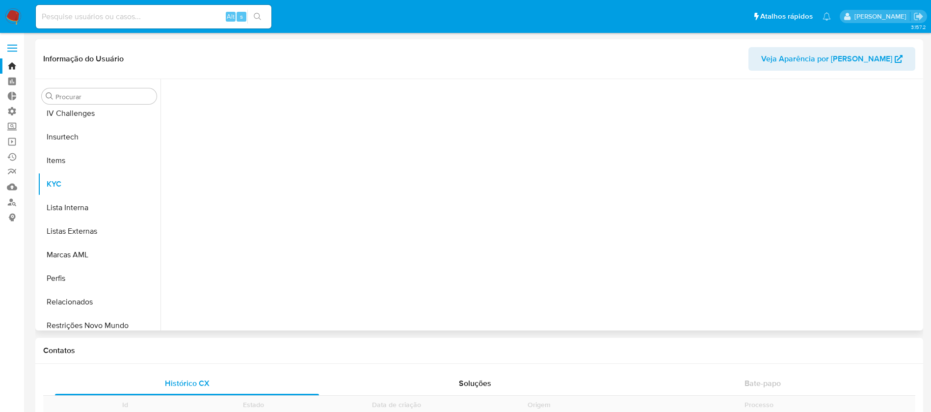
scroll to position [438, 0]
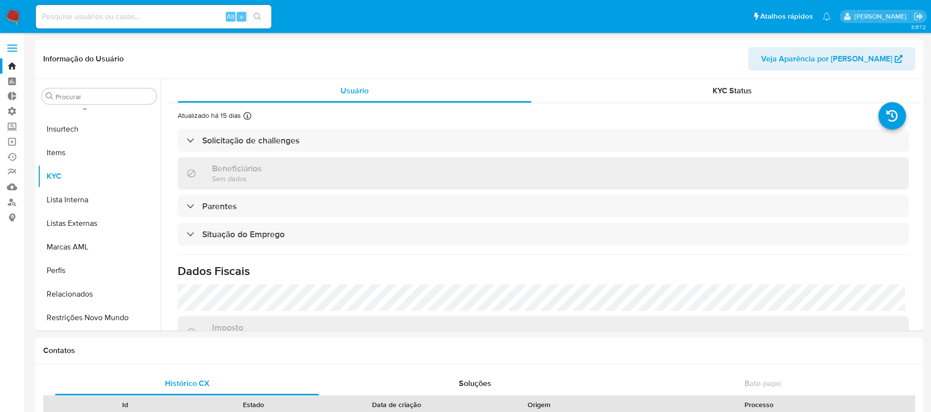
select select "10"
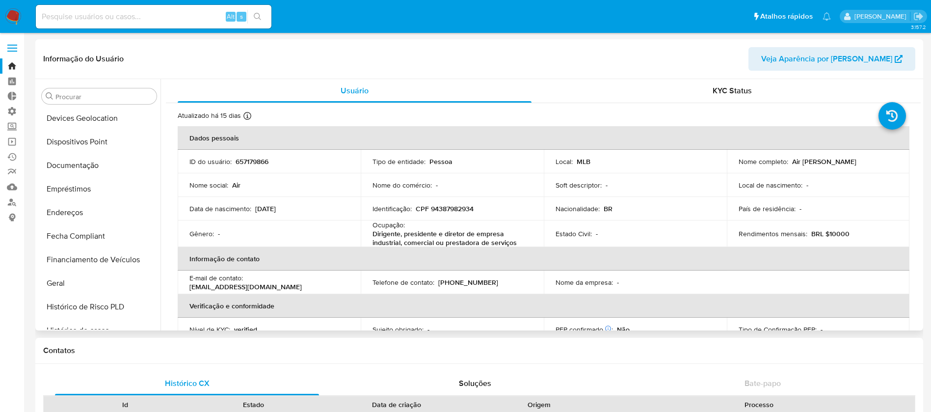
scroll to position [169, 0]
click at [78, 278] on button "Geral" at bounding box center [95, 280] width 115 height 24
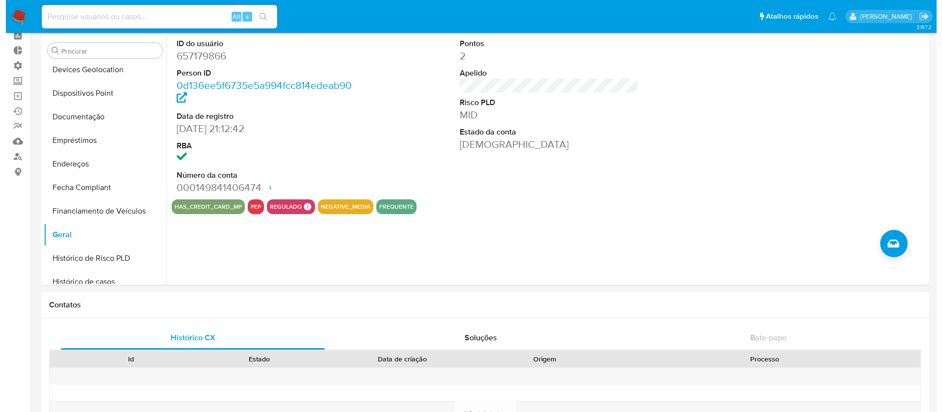
scroll to position [57, 0]
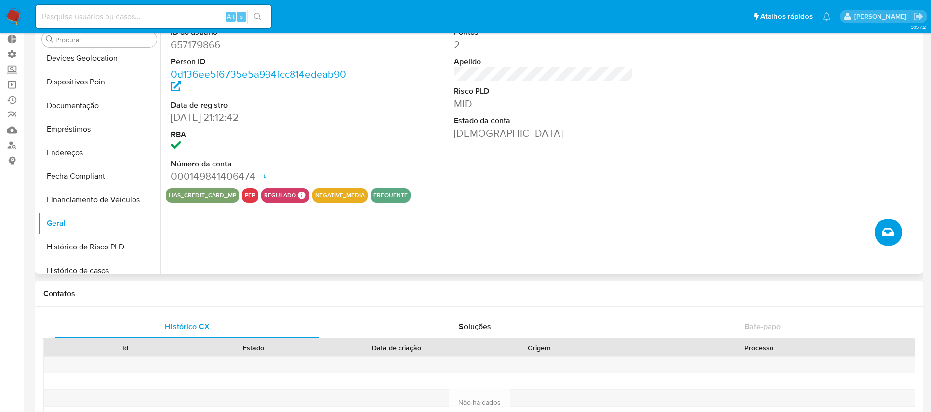
click at [894, 239] on button "Criar caso manual" at bounding box center [887, 231] width 27 height 27
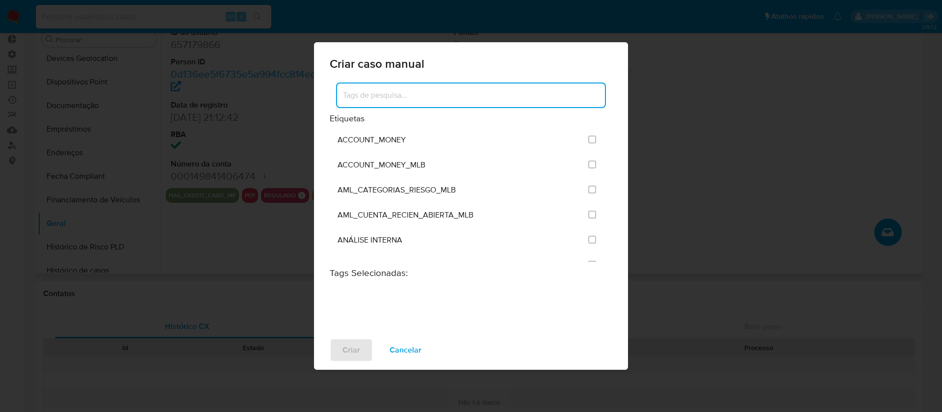
click at [477, 91] on input at bounding box center [471, 95] width 268 height 13
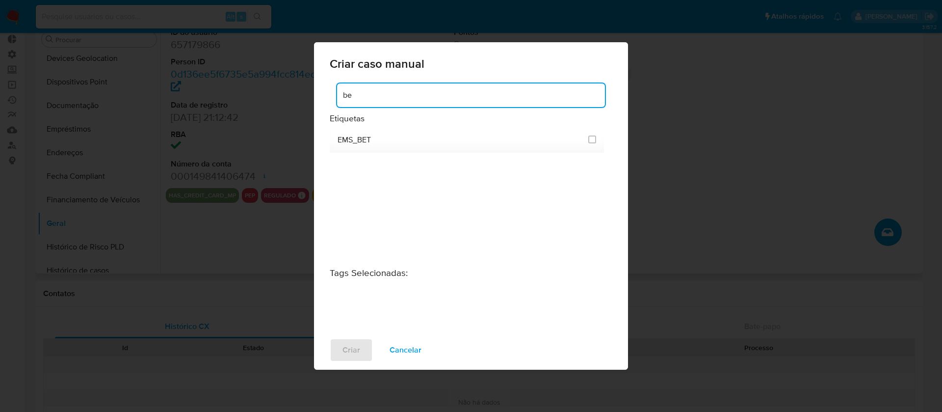
type input "b"
type input "a"
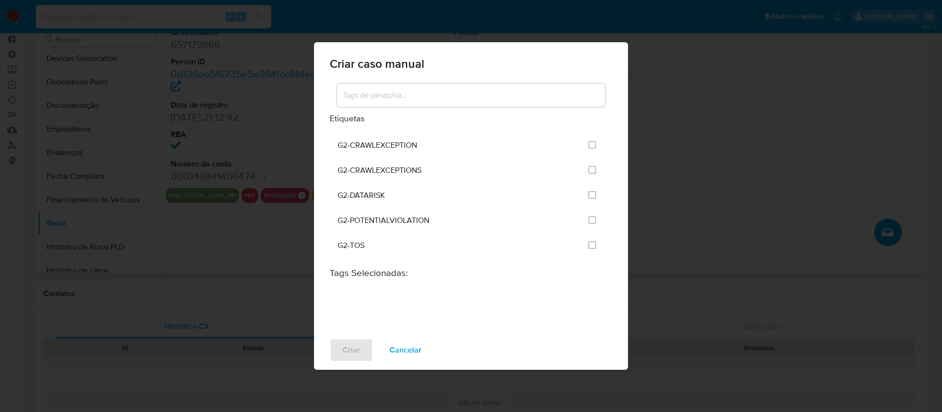
scroll to position [605, 0]
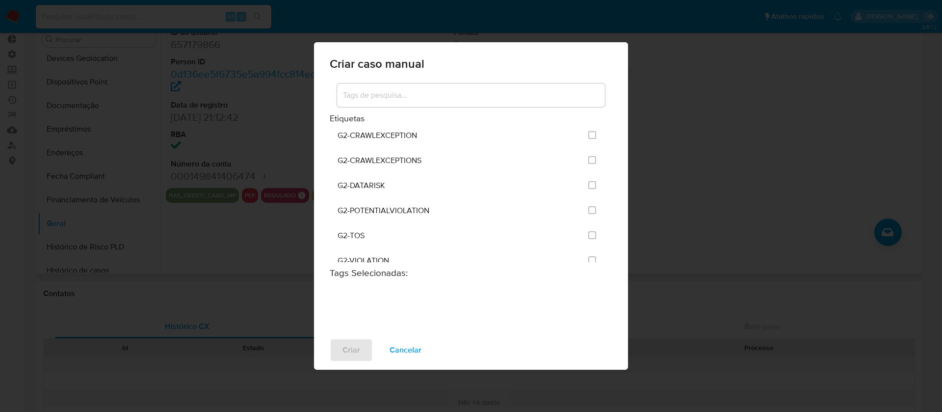
click at [214, 270] on div "Criar caso manual Etiquetas ACCOUNT_MONEY ACCOUNT_MONEY_MLB AML_CATEGORIAS_RIES…" at bounding box center [471, 206] width 942 height 412
drag, startPoint x: 167, startPoint y: 66, endPoint x: 308, endPoint y: -39, distance: 175.4
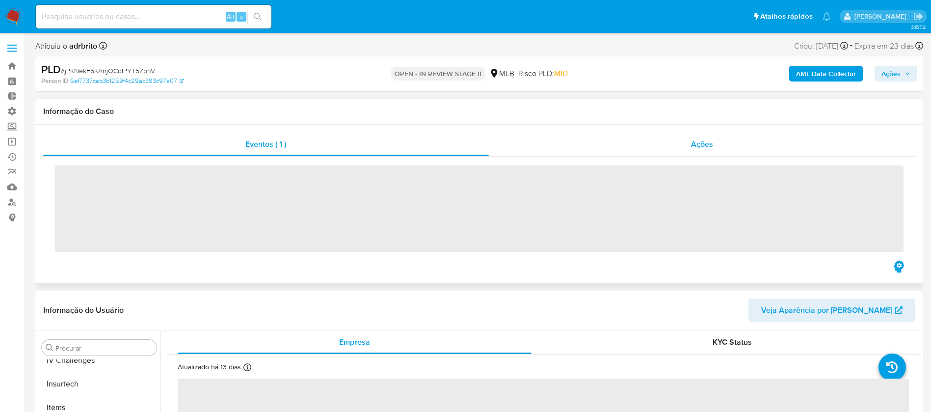
scroll to position [438, 0]
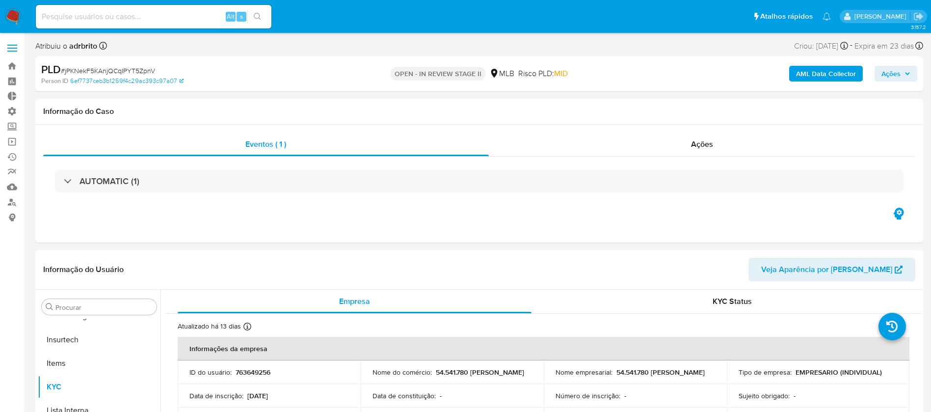
click at [890, 78] on span "Ações" at bounding box center [890, 74] width 19 height 16
select select "10"
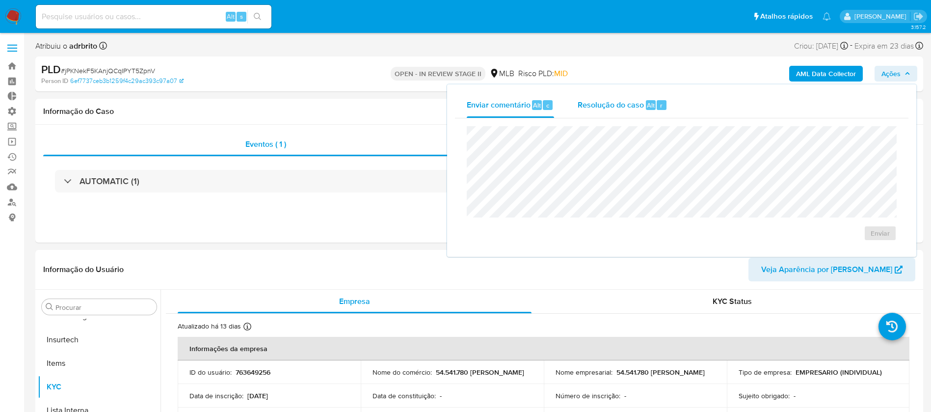
click at [627, 116] on div "Resolução do caso Alt r" at bounding box center [623, 105] width 90 height 26
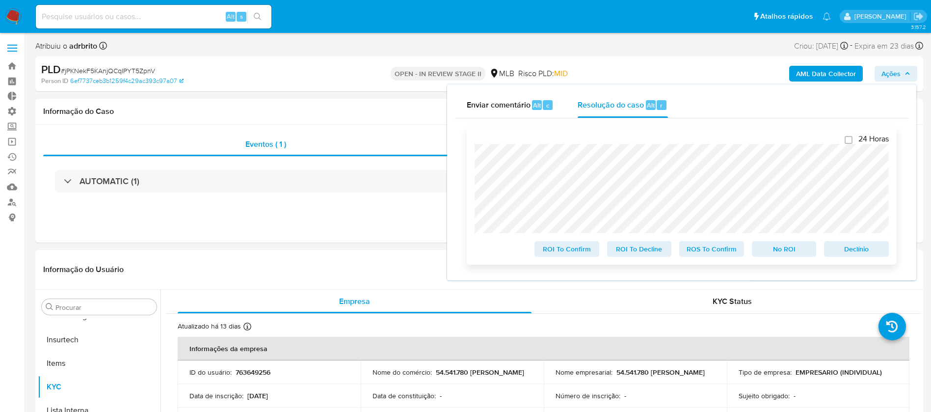
click at [711, 254] on span "ROS To Confirm" at bounding box center [711, 249] width 51 height 14
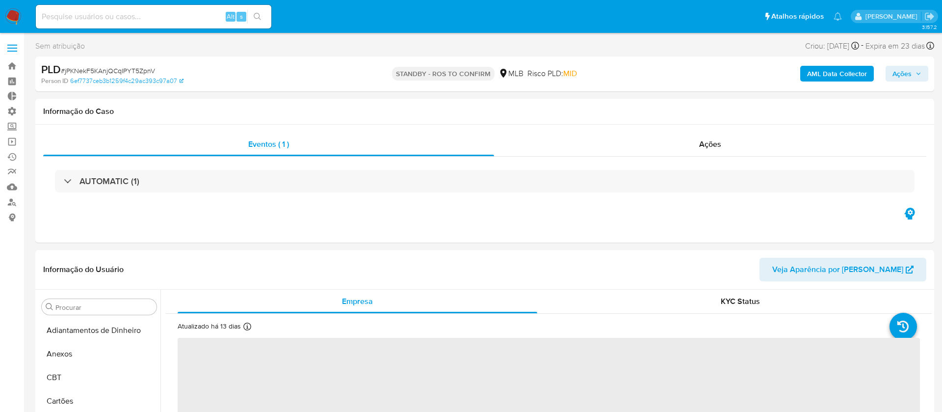
select select "10"
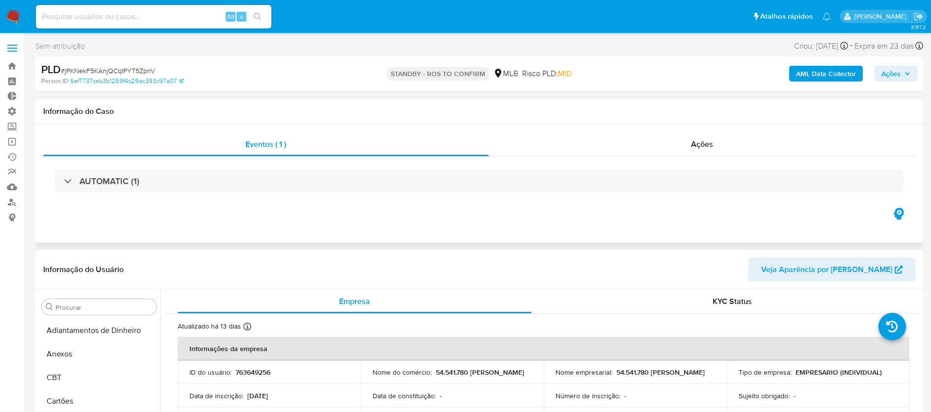
scroll to position [438, 0]
drag, startPoint x: 173, startPoint y: 258, endPoint x: 483, endPoint y: 242, distance: 311.0
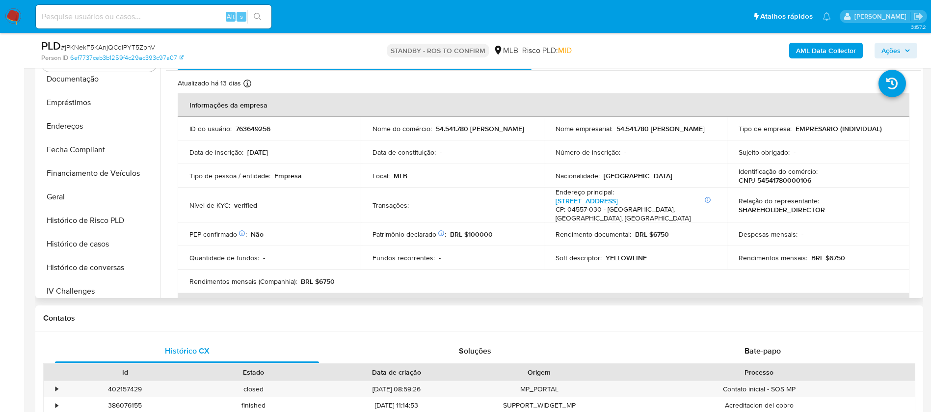
scroll to position [194, 0]
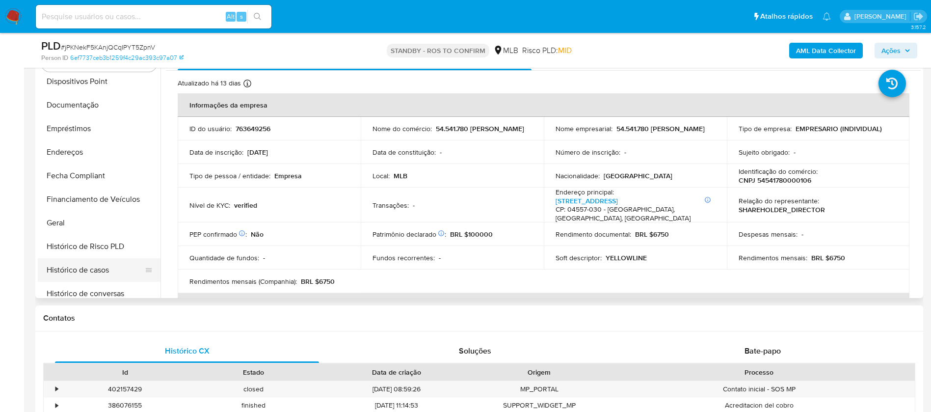
click at [96, 265] on button "Histórico de casos" at bounding box center [95, 270] width 115 height 24
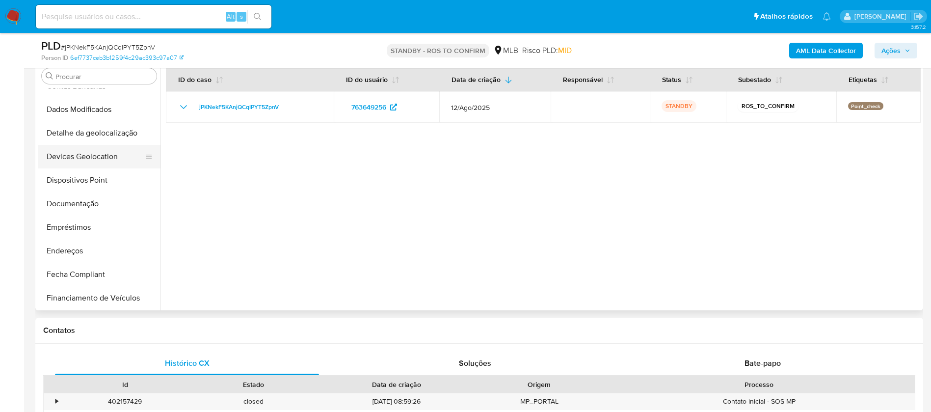
scroll to position [109, 0]
click at [76, 201] on button "Documentação" at bounding box center [95, 202] width 115 height 24
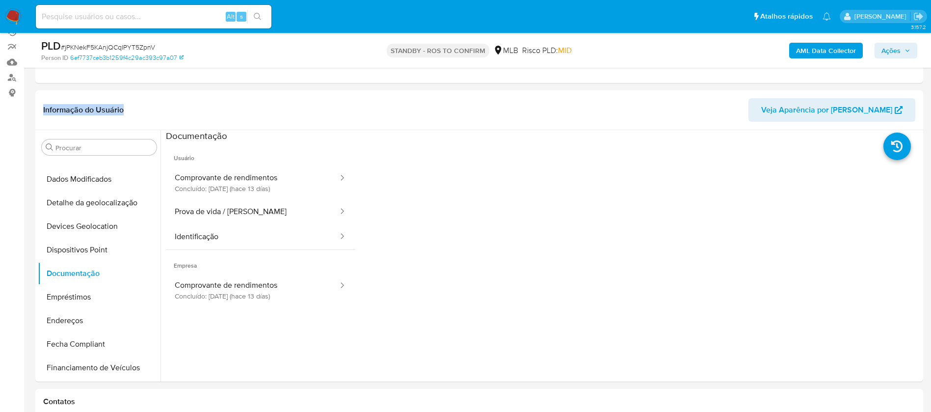
scroll to position [121, 0]
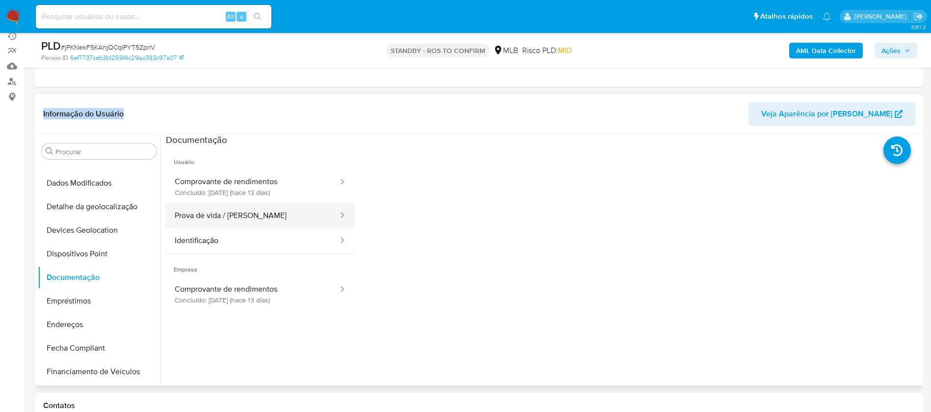
click at [295, 223] on button "Prova de vida / [PERSON_NAME]" at bounding box center [252, 215] width 173 height 25
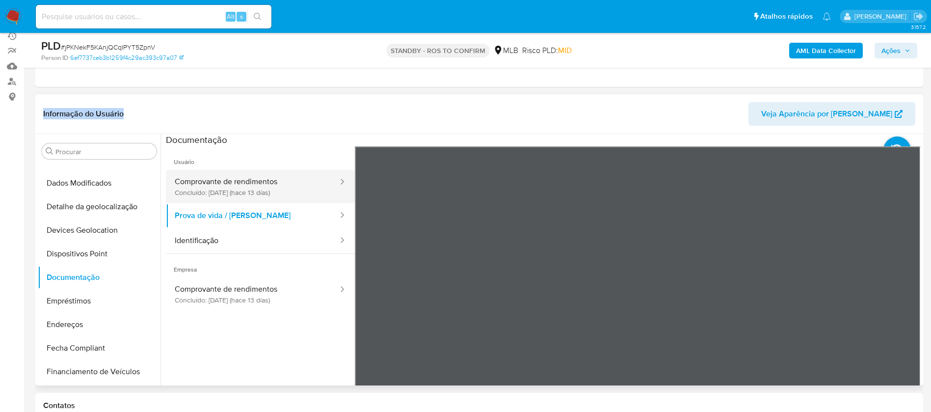
click at [258, 196] on button "Comprovante de rendimentos Concluído: 21/08/2025 (hace 13 días)" at bounding box center [252, 186] width 173 height 33
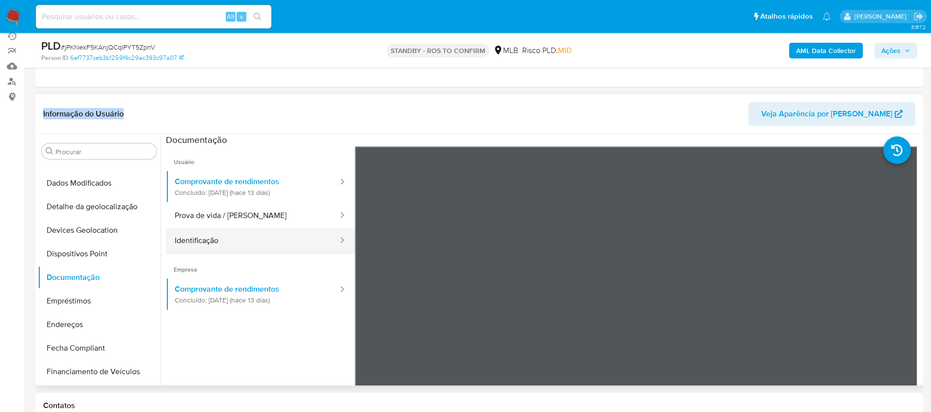
click at [238, 245] on button "Identificação" at bounding box center [252, 240] width 173 height 25
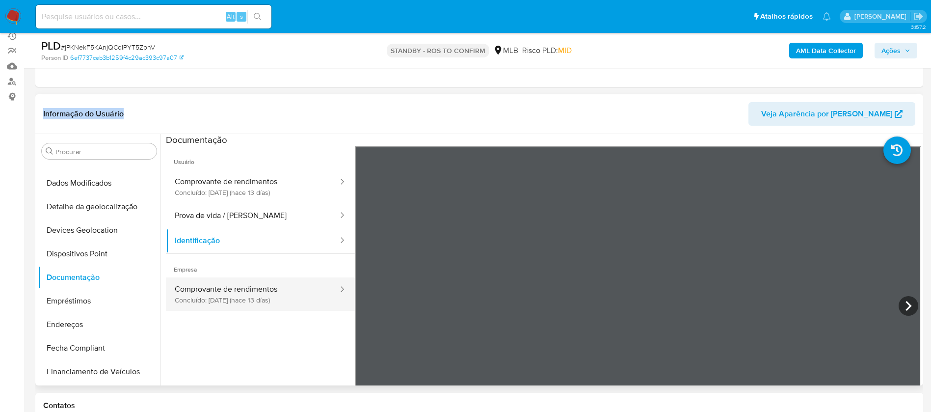
click at [225, 298] on button "Comprovante de rendimentos Concluído: 21/08/2025 (hace 13 días)" at bounding box center [252, 293] width 173 height 33
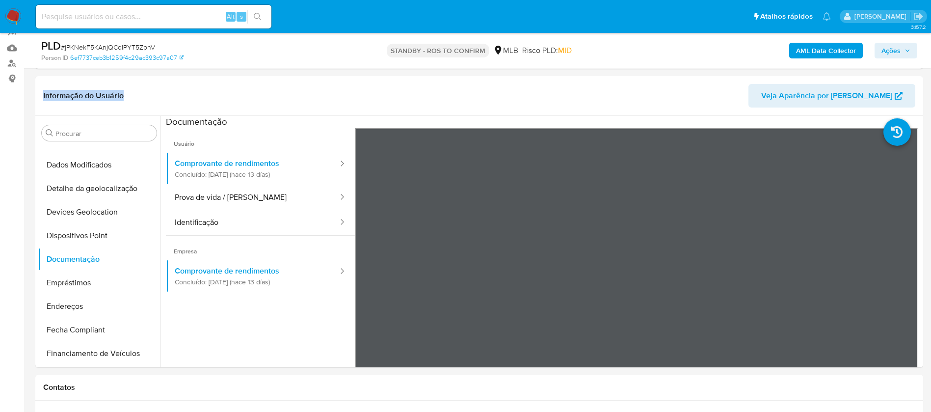
scroll to position [137, 0]
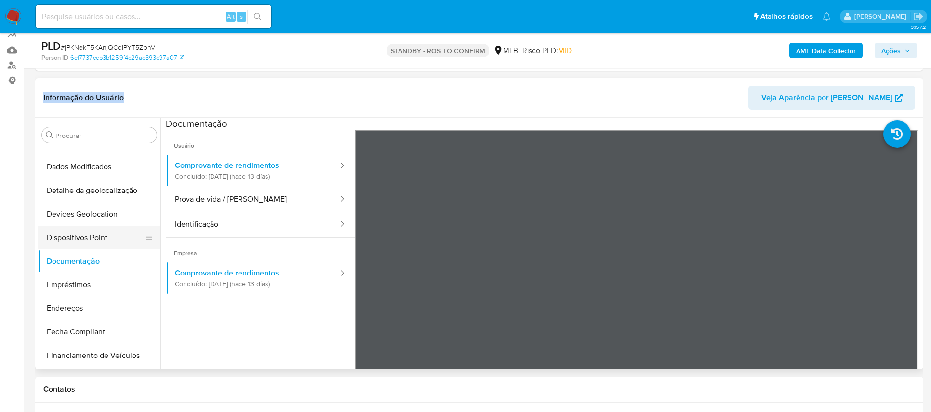
click at [102, 232] on button "Dispositivos Point" at bounding box center [95, 238] width 115 height 24
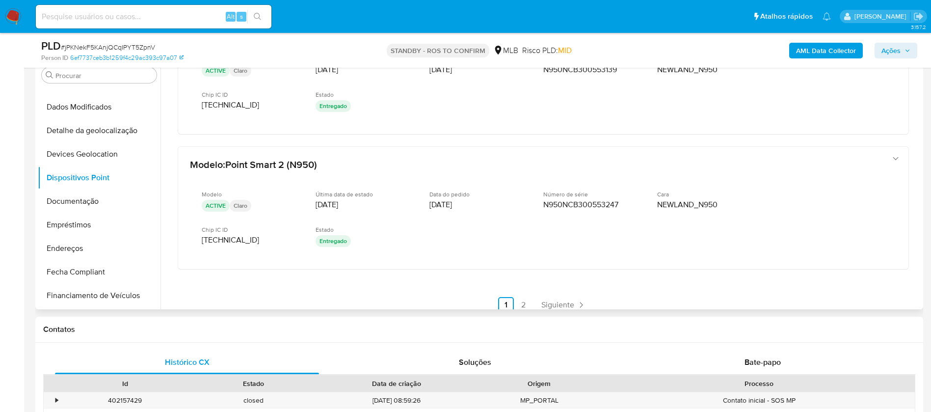
scroll to position [483, 0]
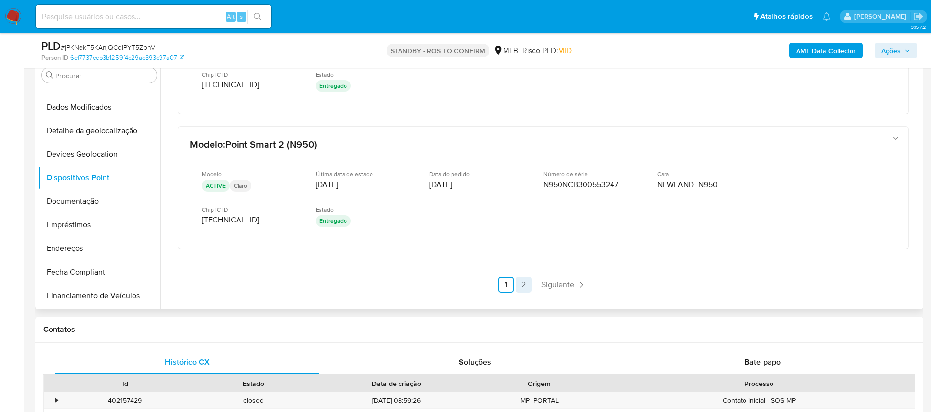
click at [521, 280] on link "2" at bounding box center [524, 285] width 16 height 16
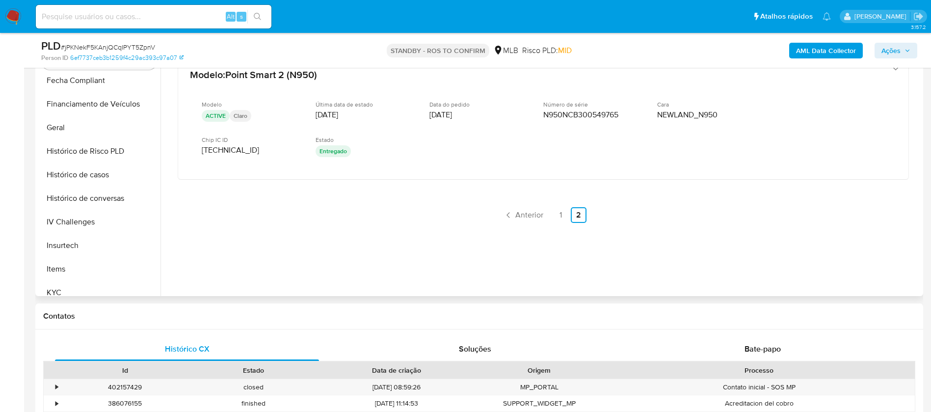
scroll to position [298, 0]
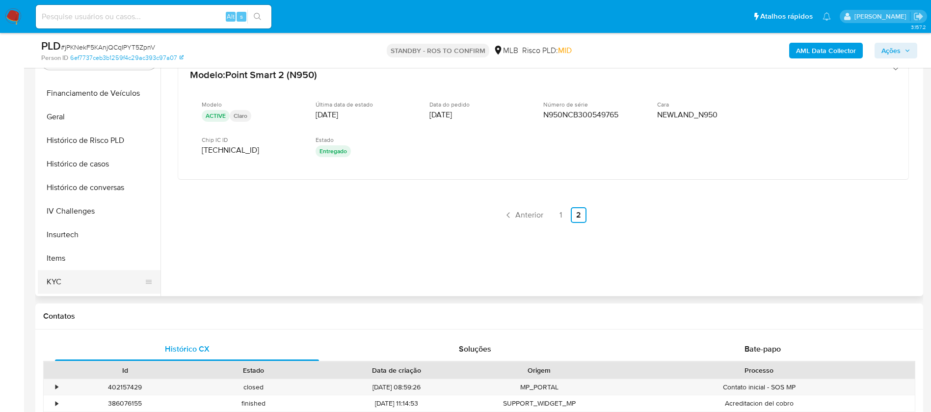
click at [55, 278] on button "KYC" at bounding box center [95, 282] width 115 height 24
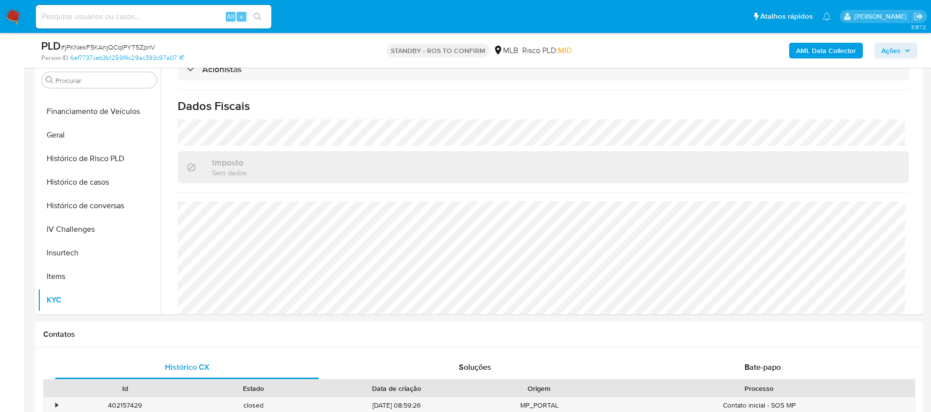
scroll to position [566, 0]
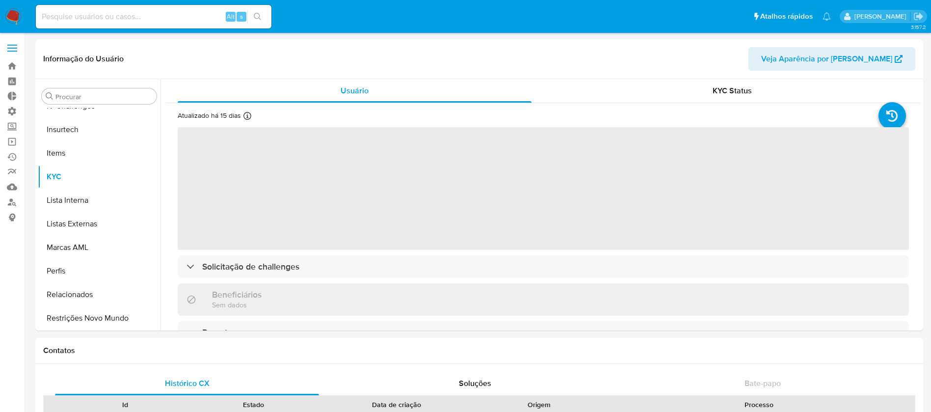
scroll to position [438, 0]
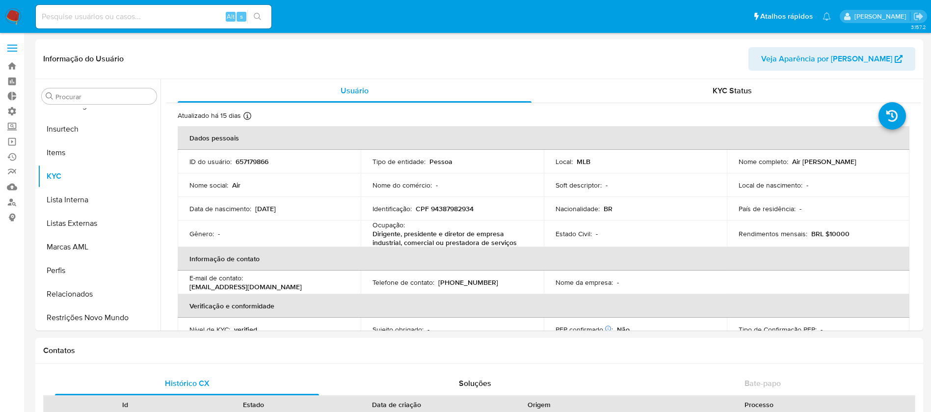
select select "10"
click at [92, 17] on input at bounding box center [154, 16] width 236 height 13
paste input "JvBbsWdAX7FjXrtr9lUkGLJy"
type input "JvBbsWdAX7FjXrtr9lUkGLJy"
click at [262, 19] on icon "search-icon" at bounding box center [258, 17] width 8 height 8
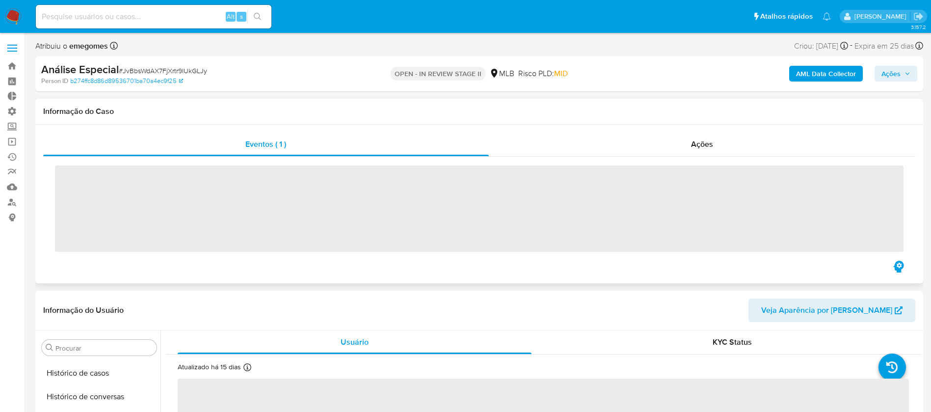
scroll to position [438, 0]
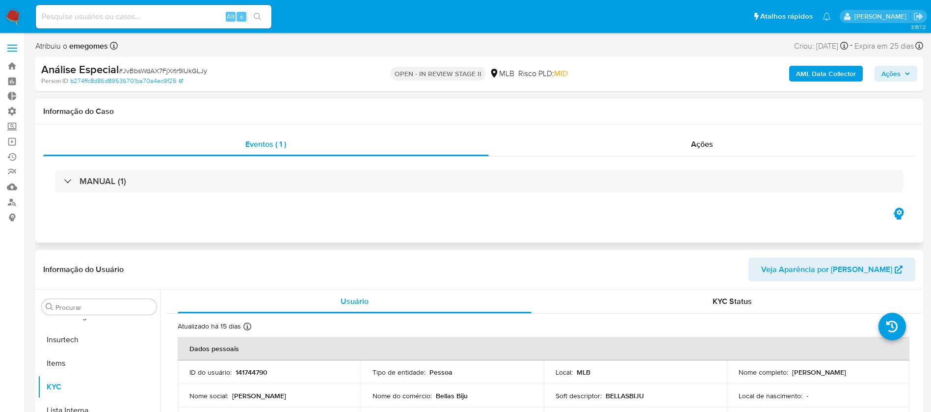
select select "10"
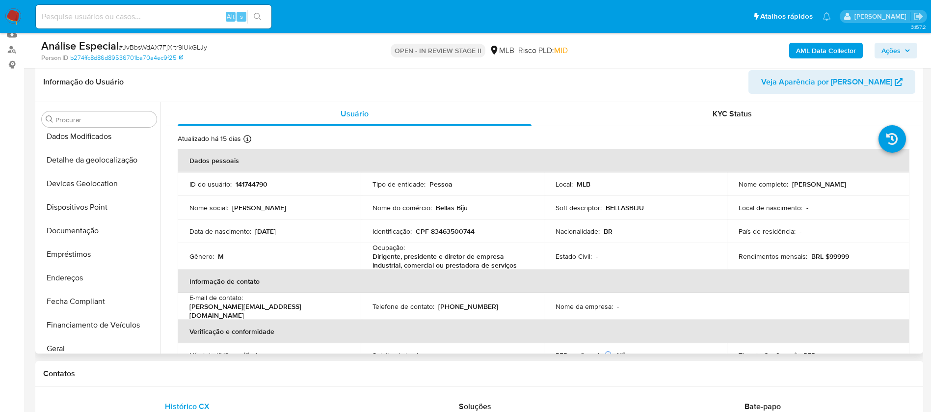
scroll to position [127, 0]
click at [86, 225] on button "Documentação" at bounding box center [95, 228] width 115 height 24
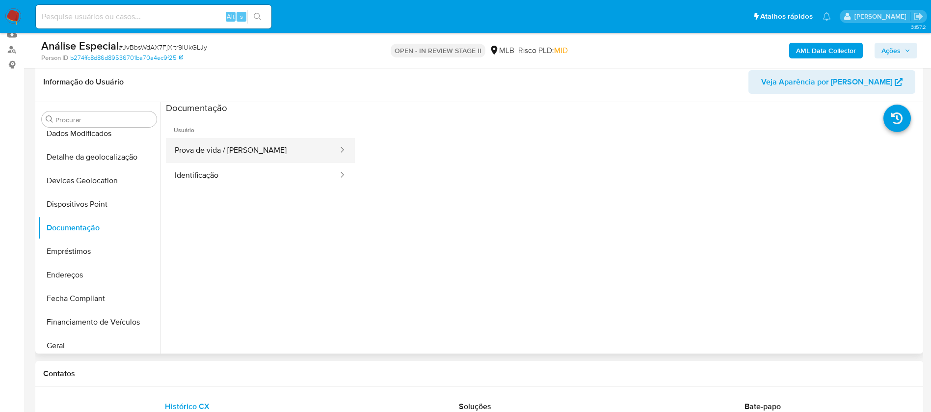
click at [232, 150] on button "Prova de vida / [PERSON_NAME]" at bounding box center [252, 150] width 173 height 25
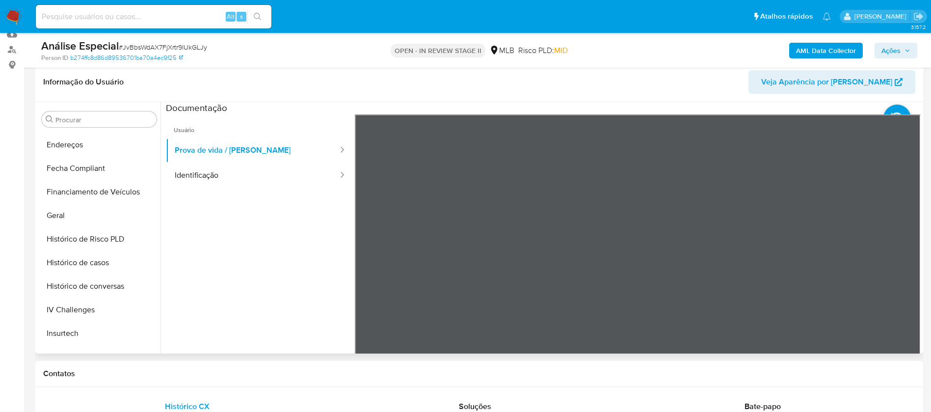
scroll to position [260, 0]
click at [109, 255] on button "Histórico de casos" at bounding box center [95, 260] width 115 height 24
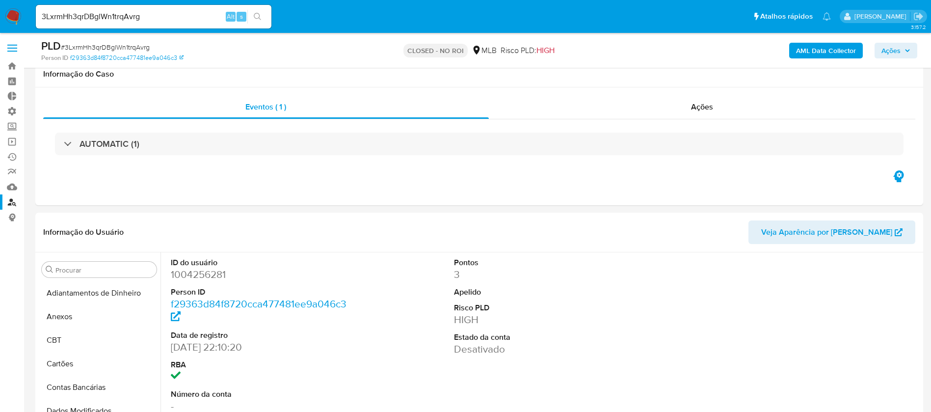
select select "10"
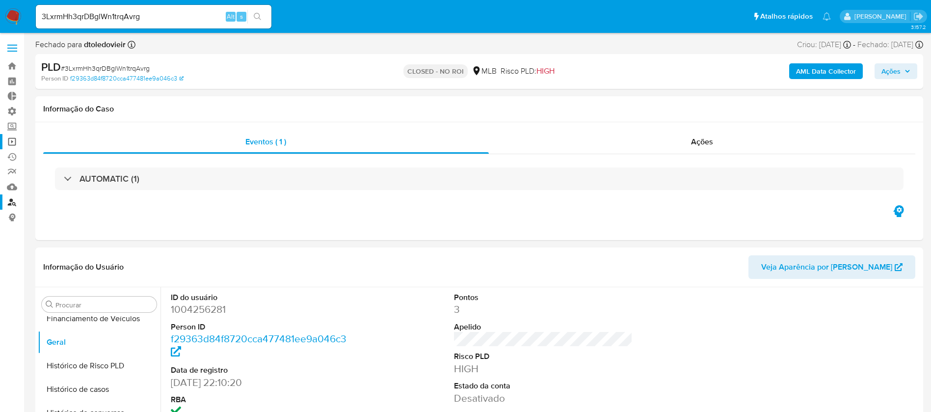
click at [14, 144] on link "Operações em massa" at bounding box center [58, 141] width 117 height 15
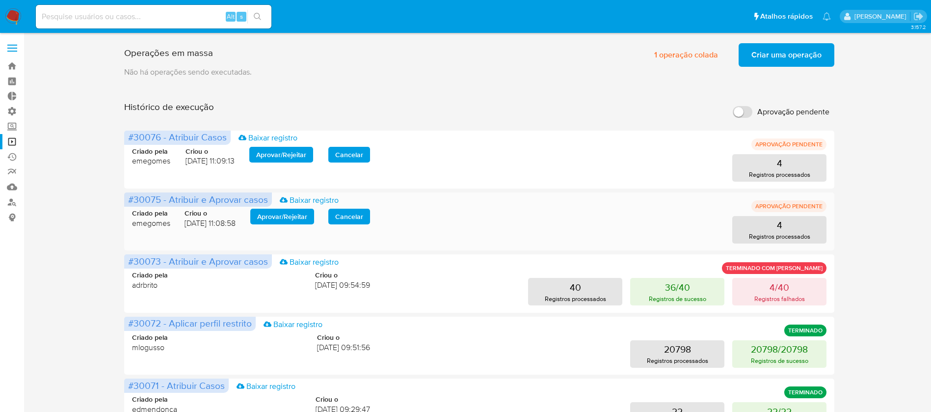
click at [299, 219] on span "Aprovar / Rejeitar" at bounding box center [282, 217] width 50 height 14
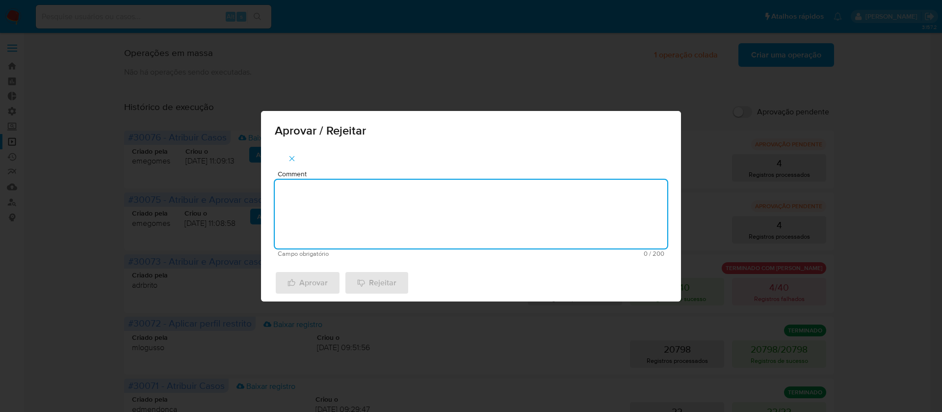
click at [317, 228] on textarea "Comment" at bounding box center [471, 214] width 393 height 69
type textarea "ok"
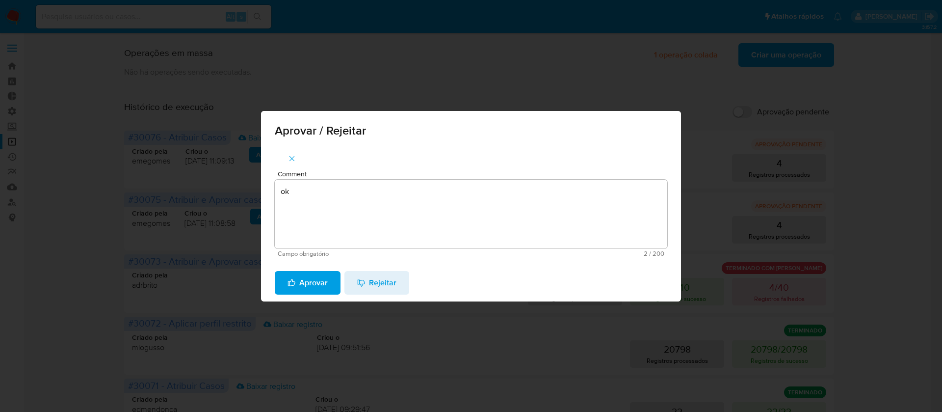
drag, startPoint x: 308, startPoint y: 270, endPoint x: 309, endPoint y: 277, distance: 7.0
click at [309, 277] on span "Aprovar" at bounding box center [308, 283] width 40 height 22
click at [309, 277] on div "Aprovar Rejeitar" at bounding box center [471, 282] width 420 height 37
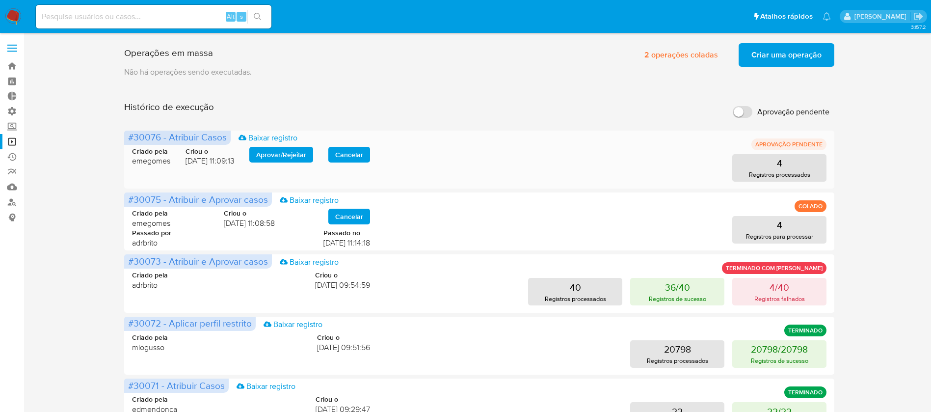
click at [298, 157] on span "Aprovar / Rejeitar" at bounding box center [281, 155] width 50 height 14
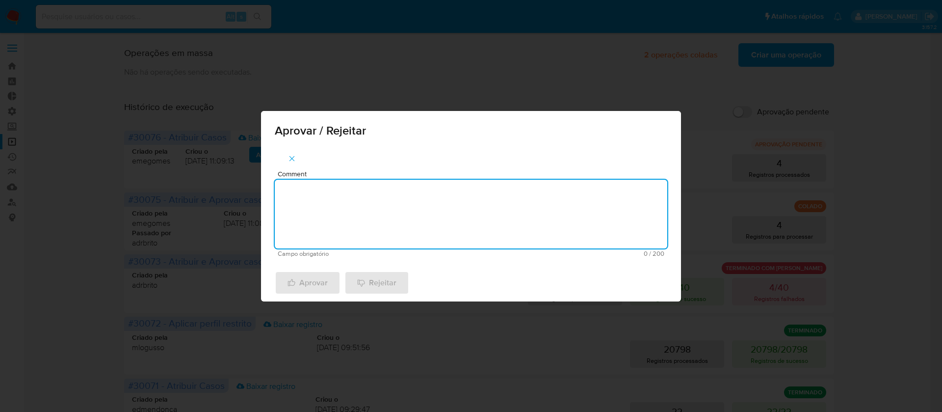
click at [332, 211] on textarea "Comment" at bounding box center [471, 214] width 393 height 69
type textarea "ok"
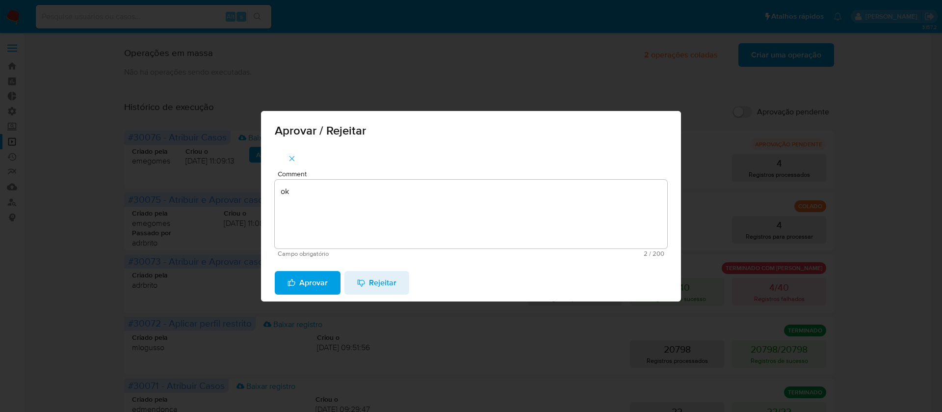
click at [308, 282] on span "Aprovar" at bounding box center [308, 283] width 40 height 22
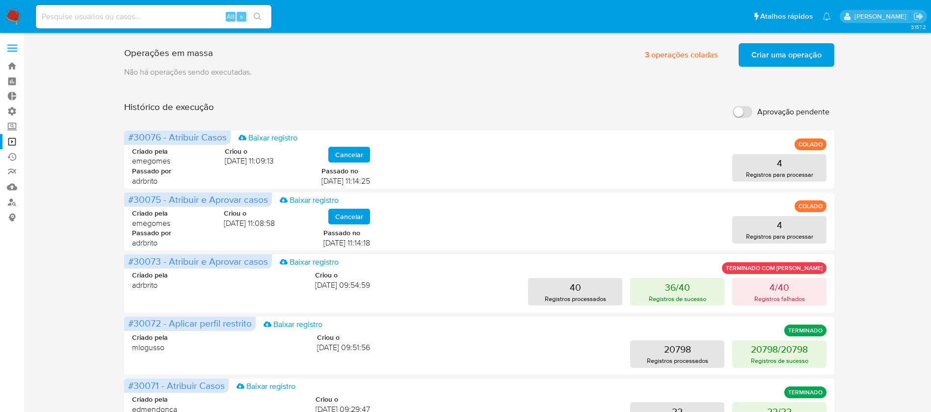
click at [459, 116] on div "Histórico de execução Aprovação pendente" at bounding box center [479, 112] width 710 height 22
